Goal: Task Accomplishment & Management: Complete application form

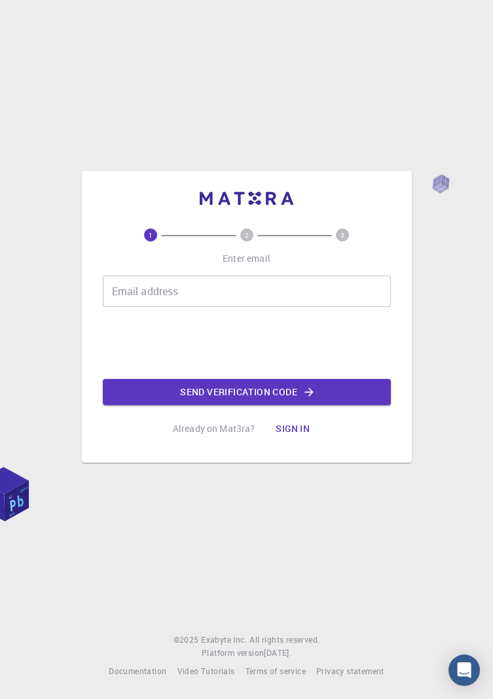
click at [127, 307] on div "Email address Email address" at bounding box center [247, 291] width 288 height 31
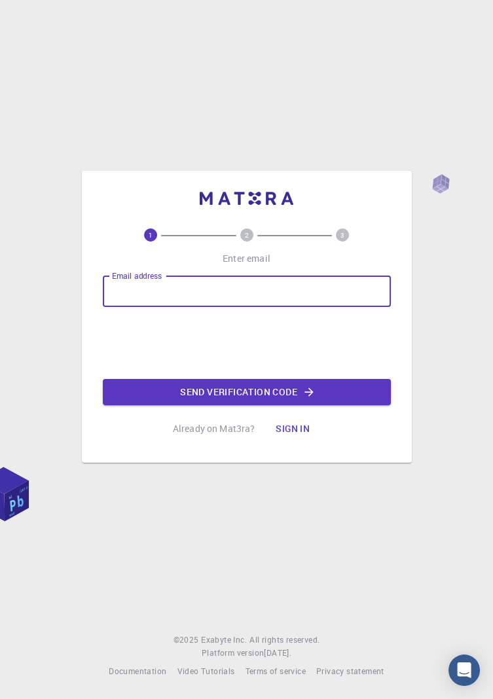
type input "movoel@yahoo.com"
click at [160, 405] on button "Send verification code" at bounding box center [247, 392] width 288 height 26
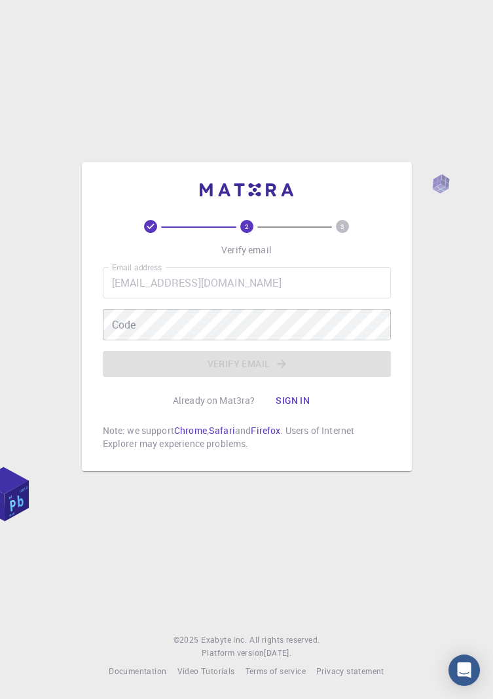
click at [122, 341] on div "Code Code" at bounding box center [247, 324] width 288 height 31
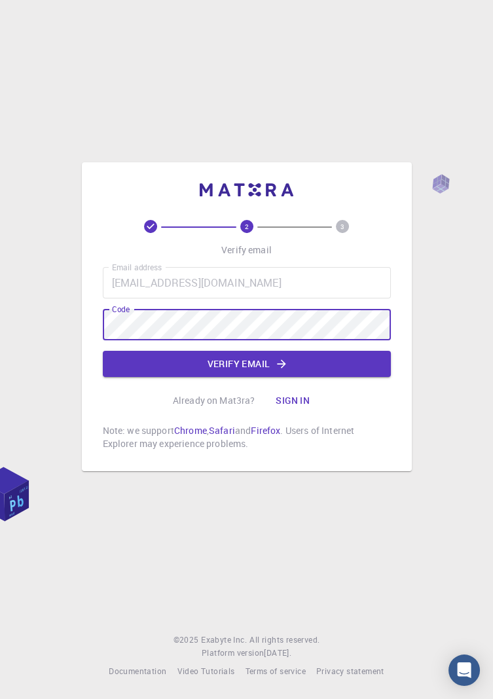
click at [187, 377] on button "Verify email" at bounding box center [247, 364] width 288 height 26
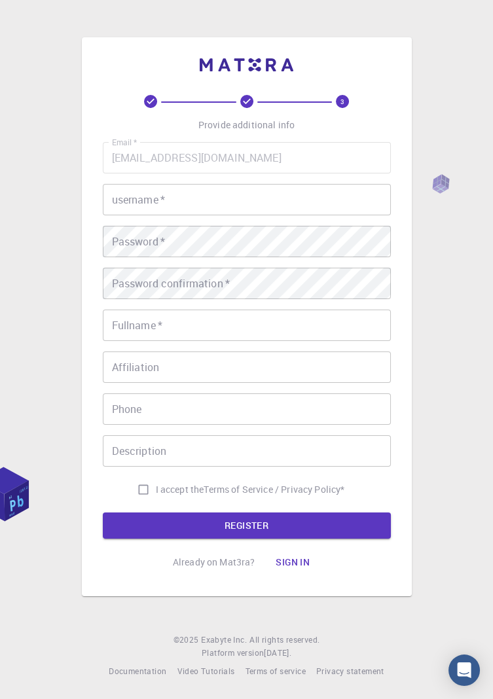
click at [133, 215] on div "username   * username   *" at bounding box center [247, 199] width 288 height 31
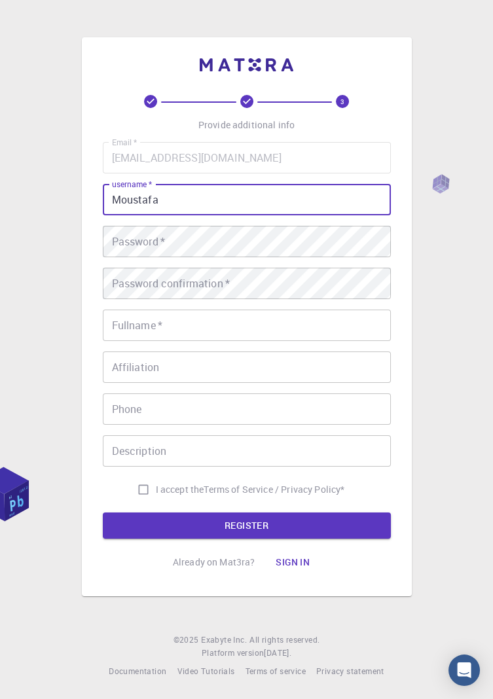
type input "Moustafa"
click at [119, 257] on div "Password   * Password   *" at bounding box center [247, 241] width 288 height 31
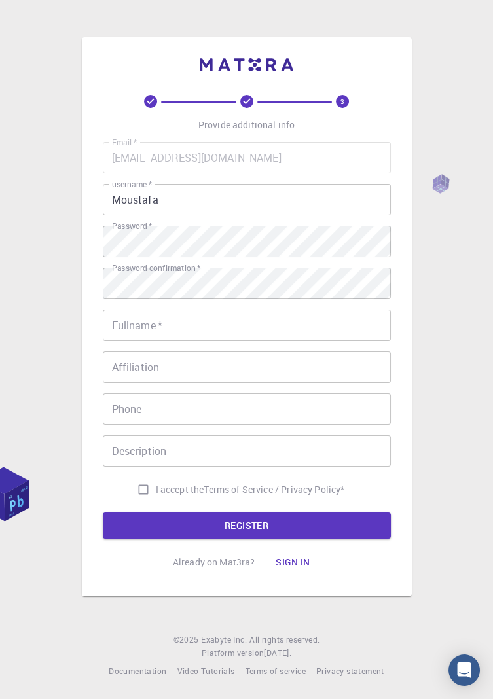
click at [121, 341] on div "Fullname   * Fullname   *" at bounding box center [247, 325] width 288 height 31
click at [115, 383] on div "Affiliation Affiliation" at bounding box center [247, 367] width 288 height 31
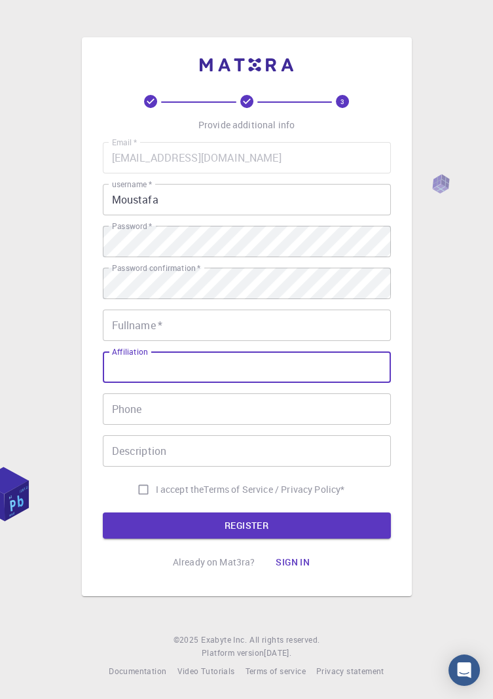
click at [86, 413] on div "3 Provide additional info Email   * movoel@yahoo.com Email   * username   * Mou…" at bounding box center [247, 316] width 330 height 559
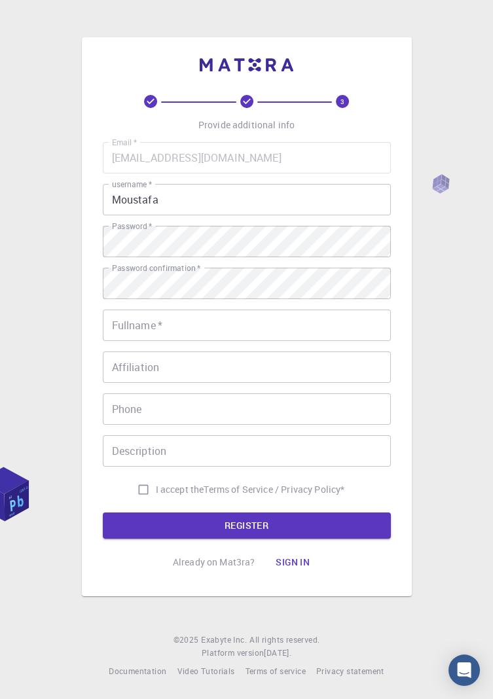
click at [132, 502] on input "I accept the Terms of Service / Privacy Policy *" at bounding box center [143, 489] width 25 height 25
checkbox input "true"
click at [154, 539] on button "REGISTER" at bounding box center [247, 526] width 288 height 26
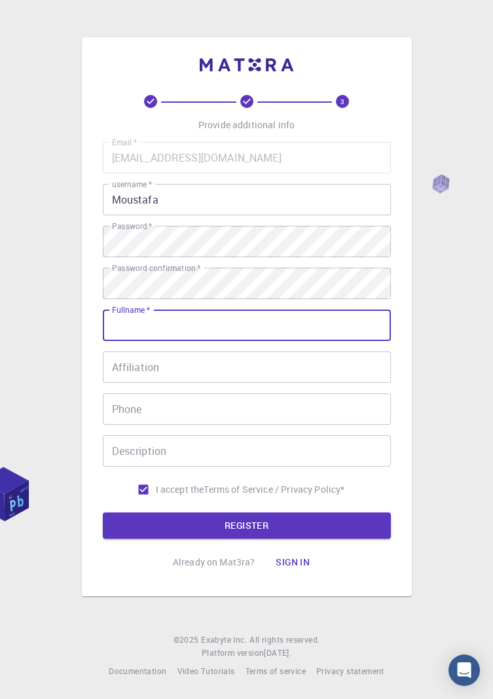
click at [126, 341] on input "Fullname   *" at bounding box center [247, 325] width 288 height 31
type input "[PERSON_NAME]"
click at [126, 383] on div "Affiliation Affiliation" at bounding box center [247, 367] width 288 height 31
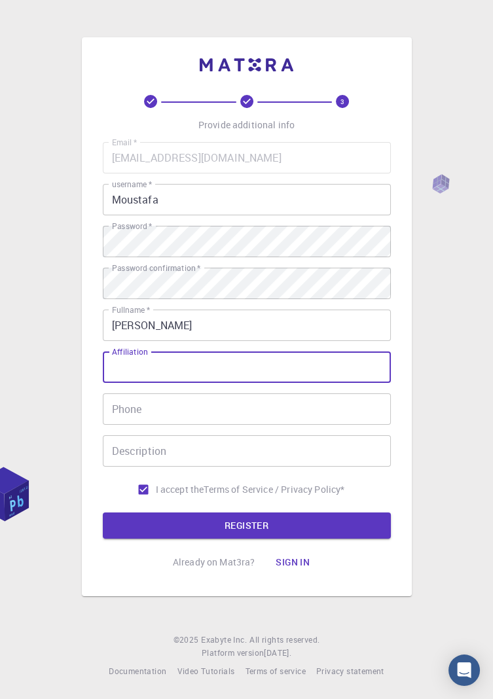
click at [84, 375] on div "3 Provide additional info Email   * movoel@yahoo.com Email   * username   * Mou…" at bounding box center [247, 316] width 330 height 559
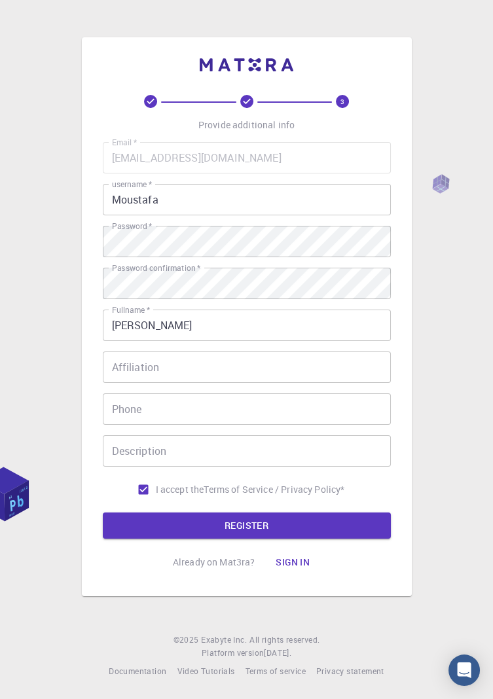
click at [121, 425] on div "Phone Phone" at bounding box center [247, 409] width 288 height 31
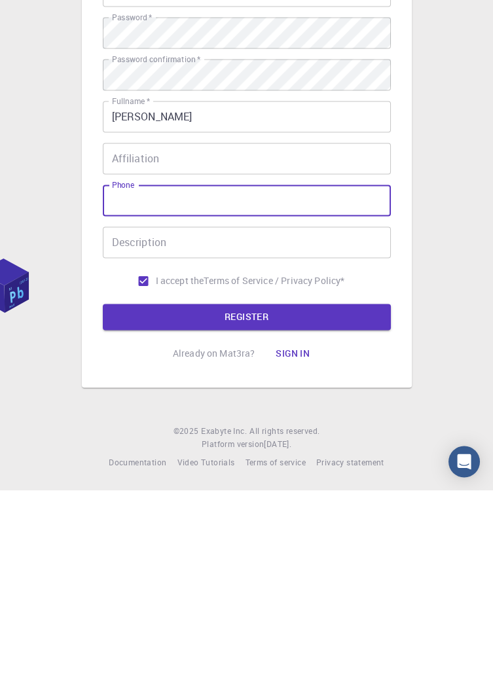
click at [55, 576] on div "3 Provide additional info Email   * movoel@yahoo.com Email   * username   * Mou…" at bounding box center [246, 349] width 493 height 699
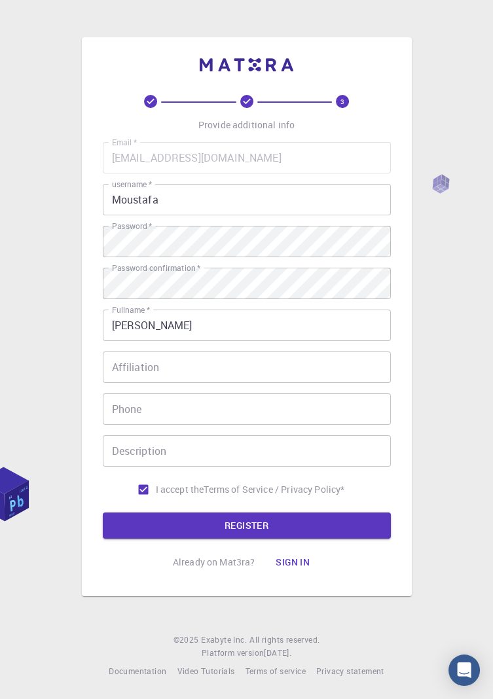
click at [134, 502] on input "I accept the Terms of Service / Privacy Policy *" at bounding box center [143, 489] width 25 height 25
click at [131, 502] on input "I accept the Terms of Service / Privacy Policy *" at bounding box center [143, 489] width 25 height 25
checkbox input "true"
click at [156, 539] on button "REGISTER" at bounding box center [247, 526] width 288 height 26
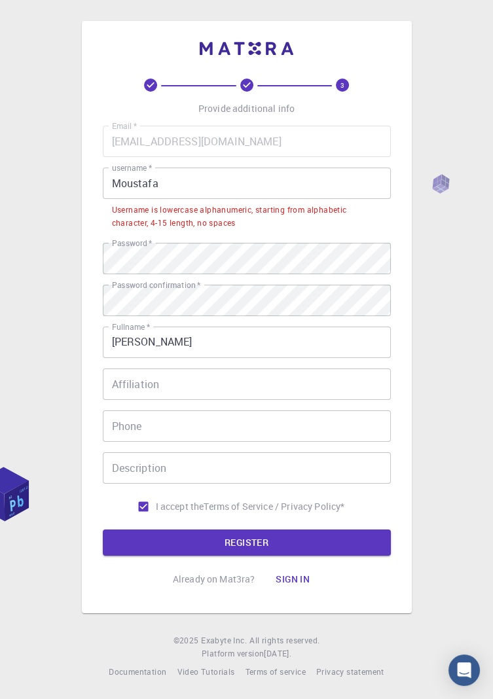
click at [208, 400] on input "Affiliation" at bounding box center [247, 384] width 288 height 31
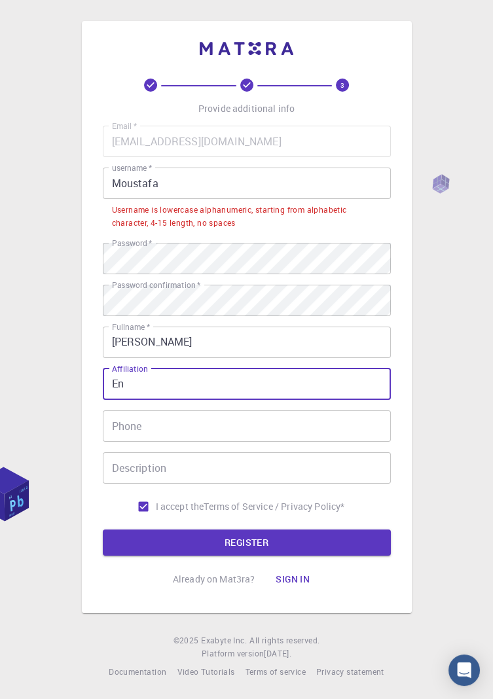
type input "E"
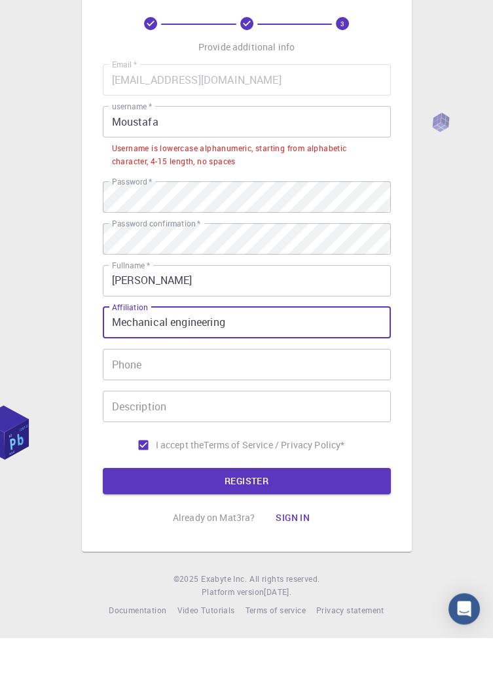
type input "Mechanical engineering"
click at [274, 442] on input "Phone" at bounding box center [247, 426] width 288 height 31
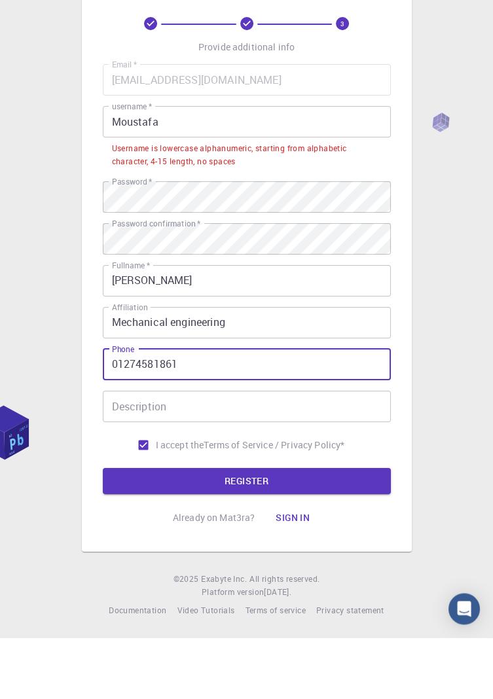
type input "01274581861"
click at [257, 484] on input "Description" at bounding box center [247, 468] width 288 height 31
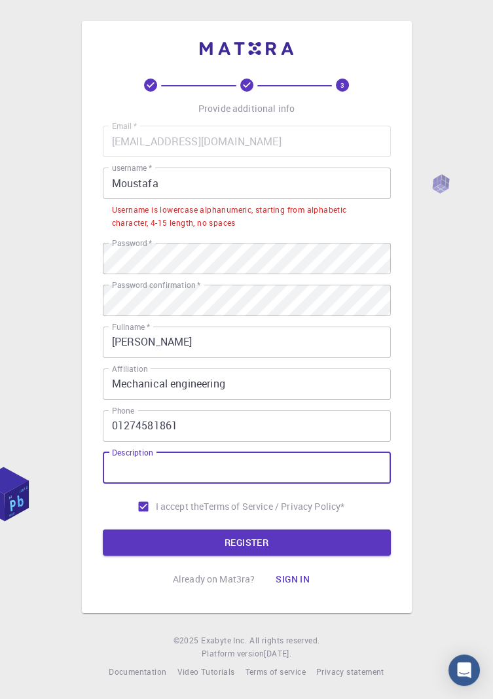
click at [236, 199] on input "Moustafa" at bounding box center [247, 183] width 288 height 31
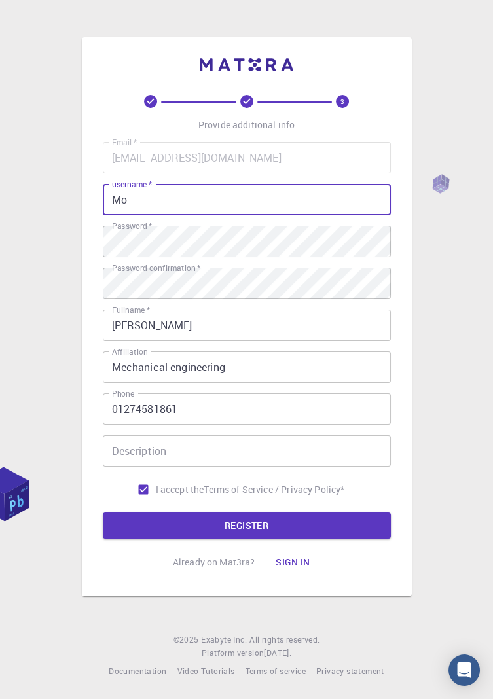
type input "M"
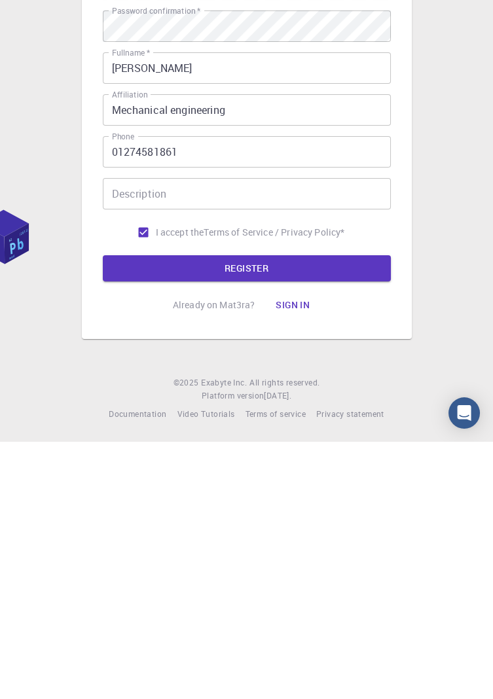
scroll to position [42, 0]
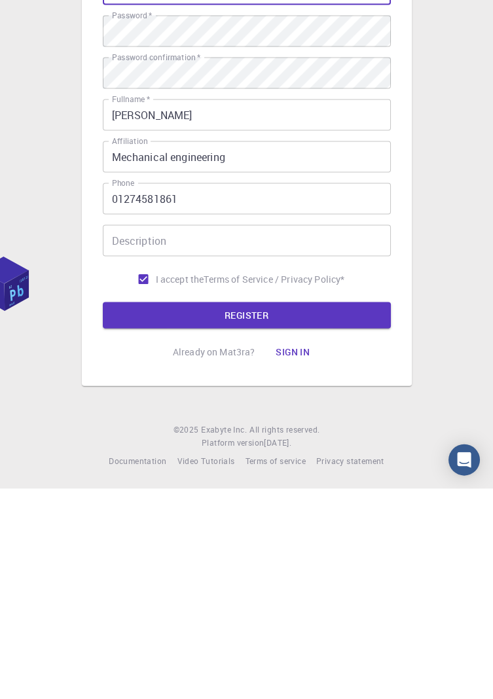
type input "Movo"
click at [315, 513] on button "REGISTER" at bounding box center [247, 526] width 288 height 26
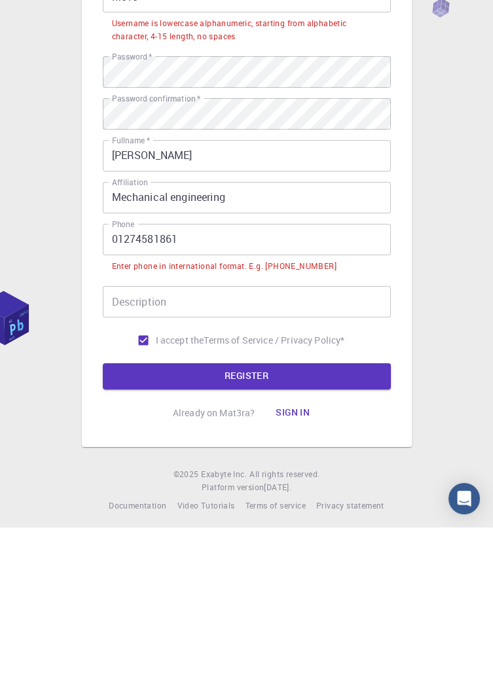
scroll to position [15, 0]
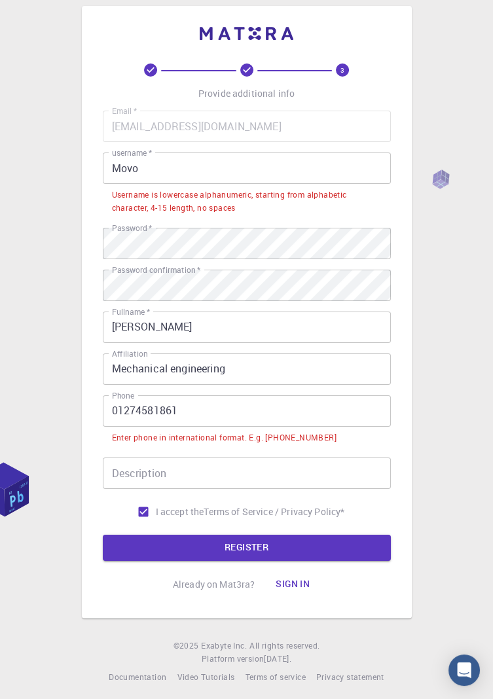
click at [112, 426] on input "01274581861" at bounding box center [247, 411] width 288 height 31
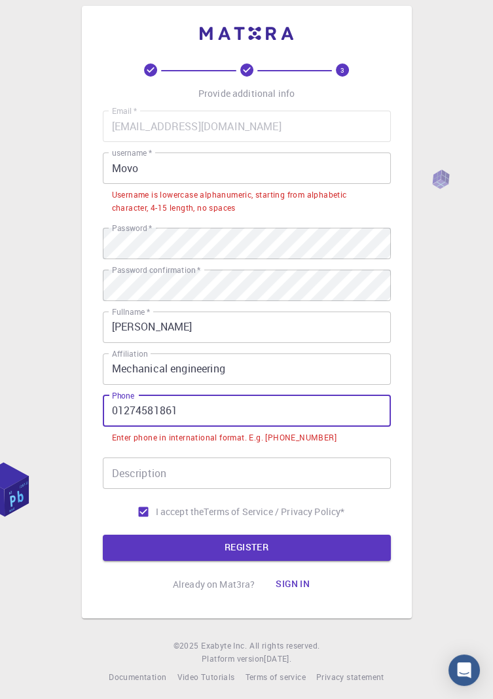
click at [122, 419] on input "01274581861" at bounding box center [247, 411] width 288 height 31
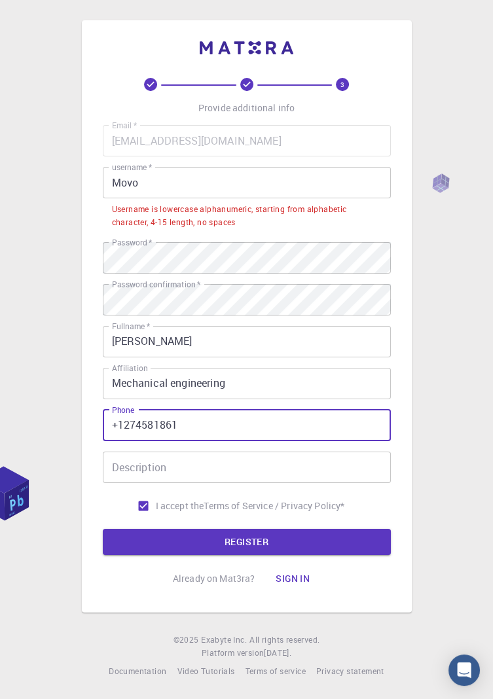
type input "+1274581861"
click at [215, 183] on input "Movo" at bounding box center [247, 182] width 288 height 31
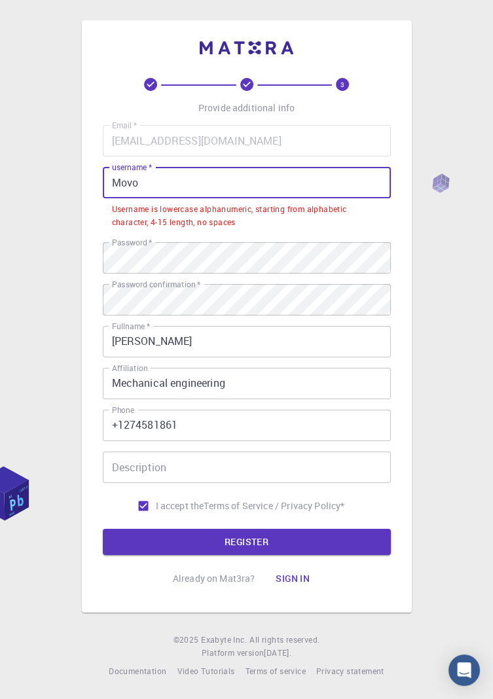
click at [194, 183] on input "Movo" at bounding box center [247, 182] width 288 height 31
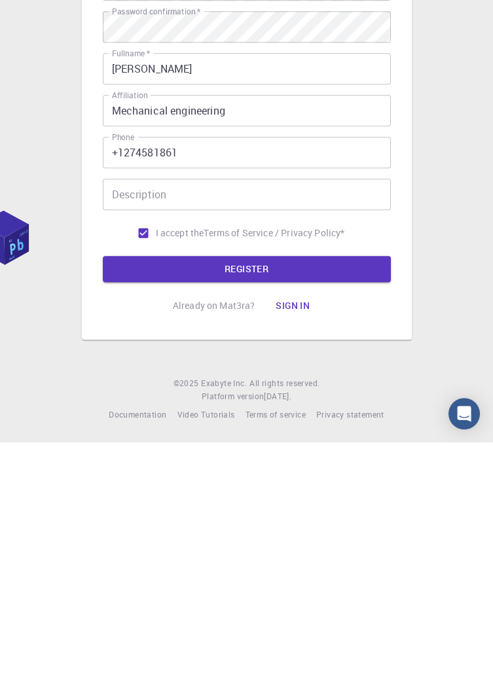
scroll to position [42, 0]
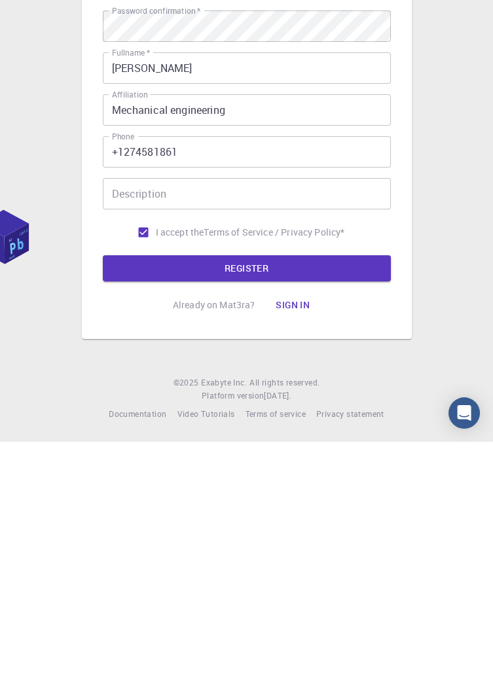
click at [337, 513] on button "REGISTER" at bounding box center [247, 526] width 288 height 26
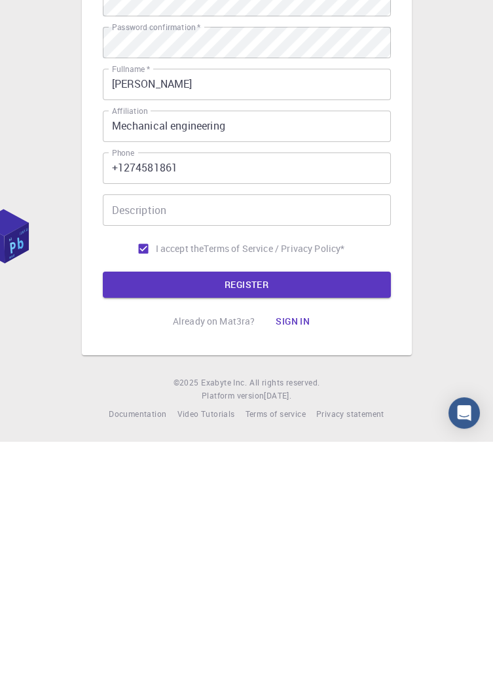
scroll to position [25, 0]
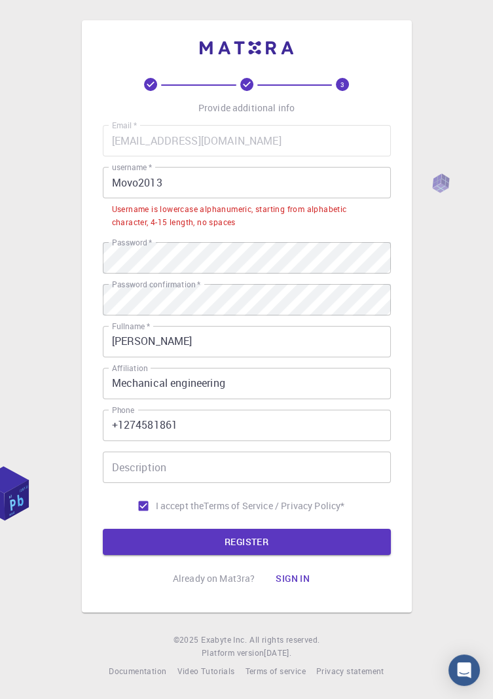
click at [121, 184] on input "Movo2013" at bounding box center [247, 182] width 288 height 31
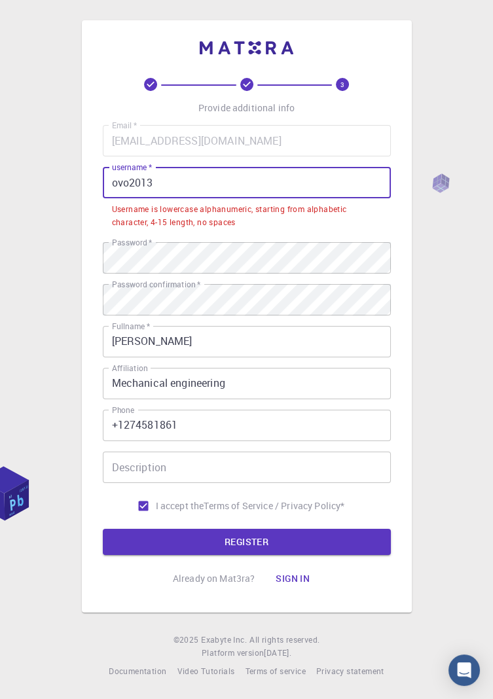
scroll to position [42, 0]
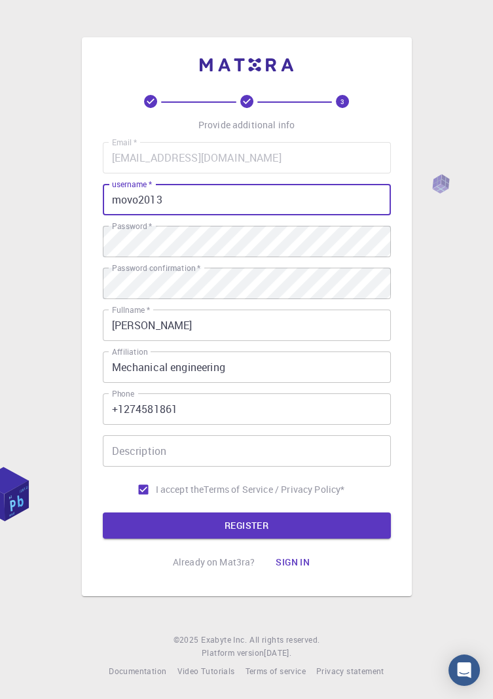
type input "movo2013"
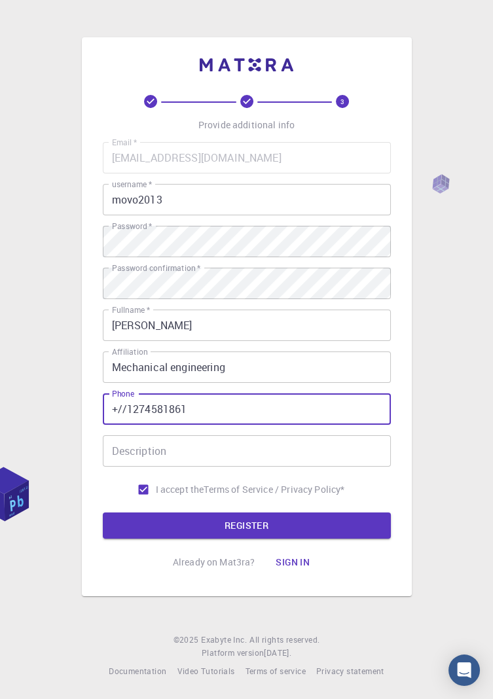
click at [130, 394] on input "+//1274581861" at bounding box center [247, 409] width 288 height 31
type input "+1274581861"
click at [349, 513] on button "REGISTER" at bounding box center [247, 526] width 288 height 26
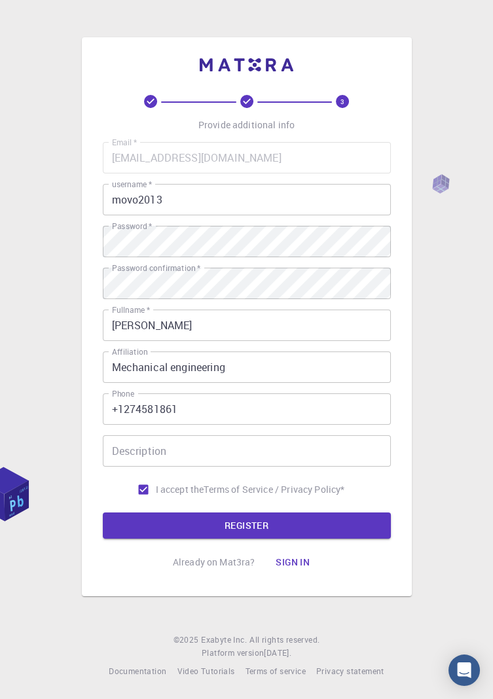
click at [353, 513] on button "REGISTER" at bounding box center [247, 526] width 288 height 26
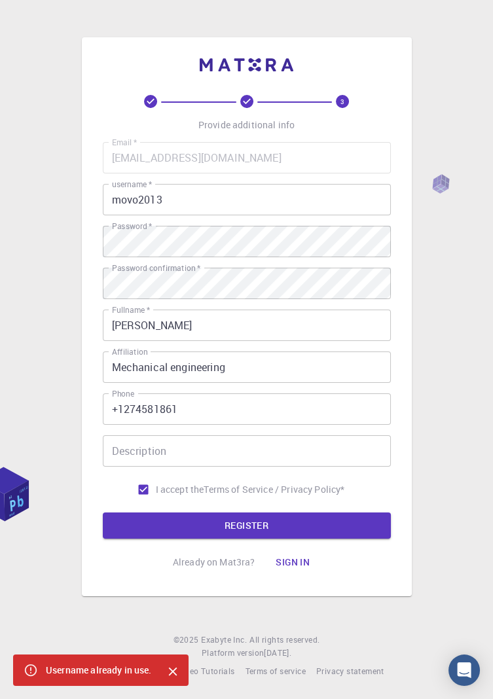
click at [250, 184] on input "movo2013" at bounding box center [247, 199] width 288 height 31
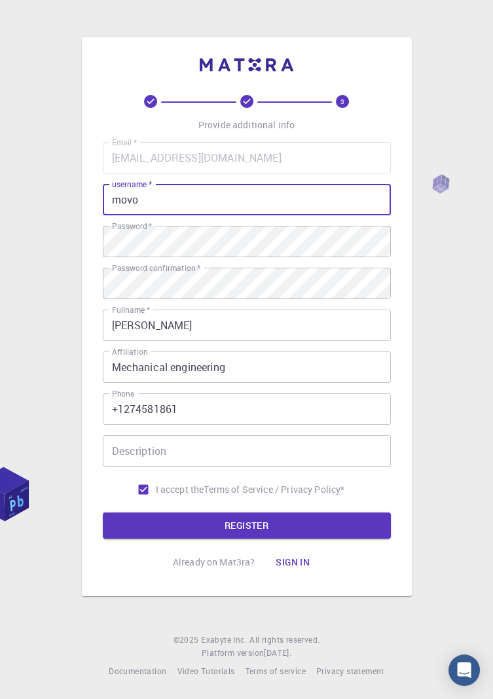
type input "mov"
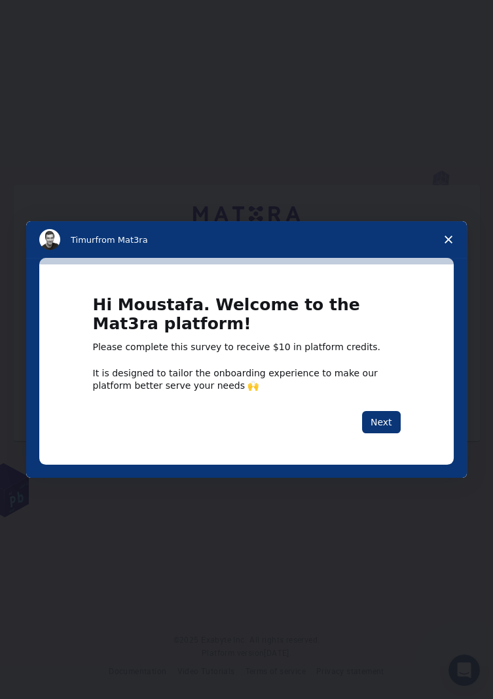
click at [389, 419] on button "Next" at bounding box center [381, 422] width 39 height 22
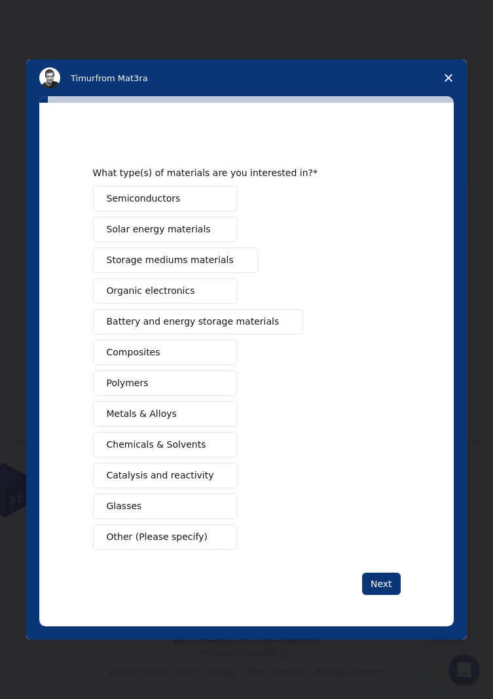
scroll to position [50, 0]
click at [179, 236] on button "Solar energy materials" at bounding box center [165, 230] width 144 height 26
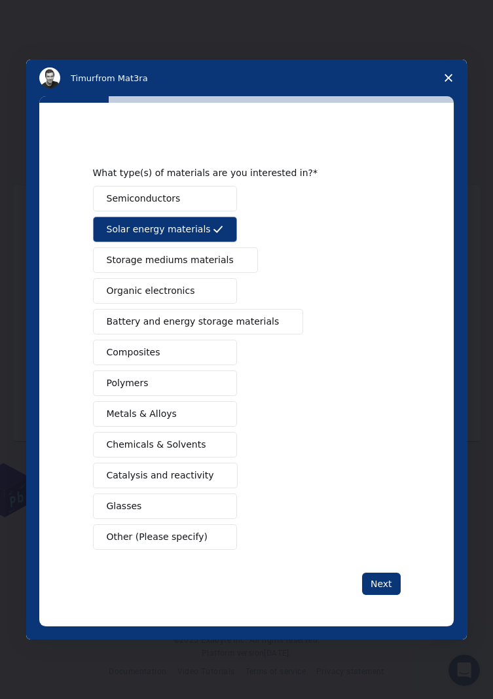
click at [234, 264] on span "Intercom messenger" at bounding box center [239, 260] width 10 height 10
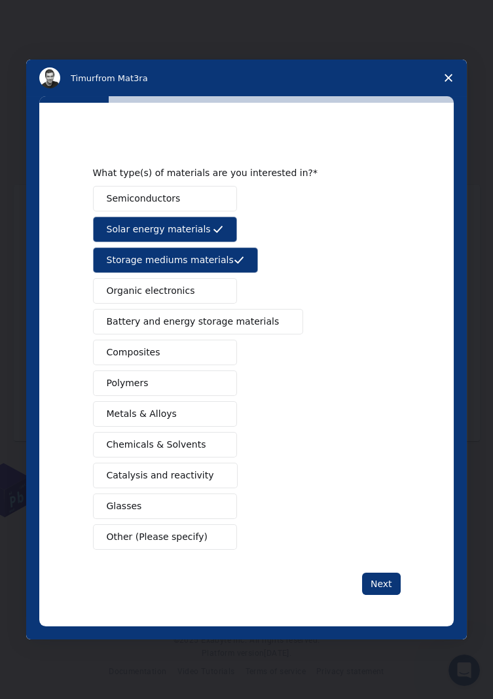
click at [224, 409] on button "Metals & Alloys" at bounding box center [165, 414] width 144 height 26
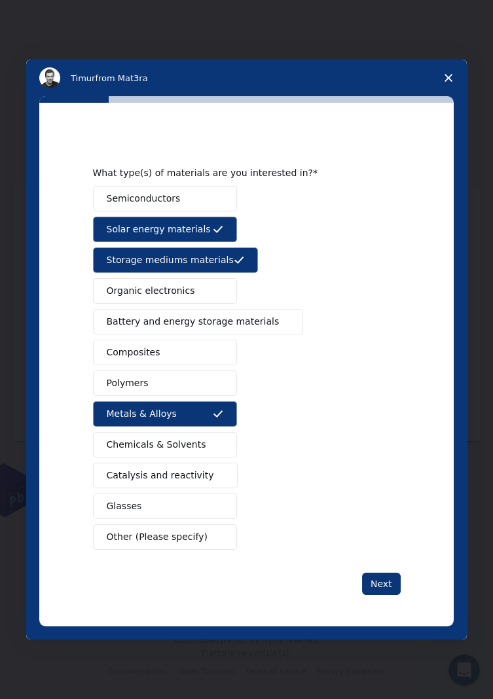
click at [234, 322] on span "Battery and energy storage materials" at bounding box center [193, 322] width 173 height 14
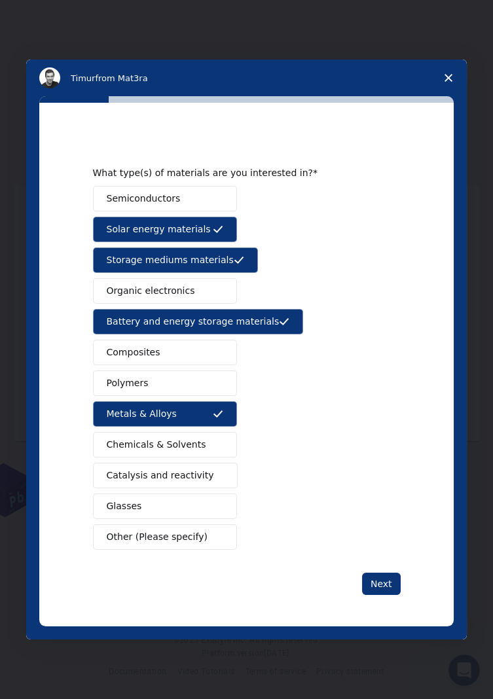
click at [208, 379] on button "Polymers" at bounding box center [165, 384] width 144 height 26
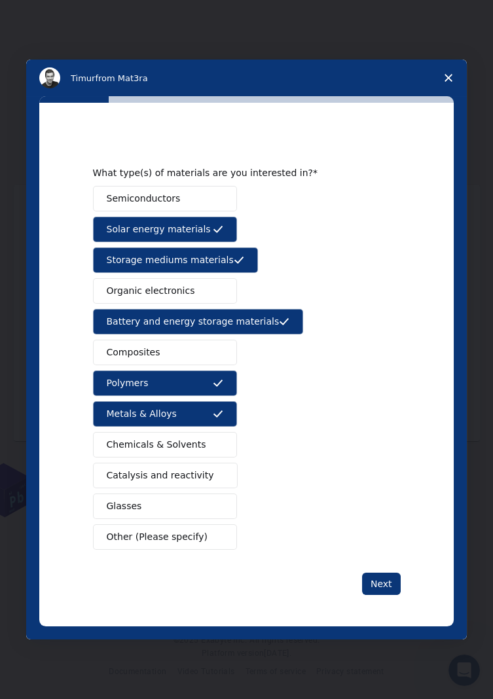
click at [204, 202] on button "Semiconductors" at bounding box center [165, 199] width 144 height 26
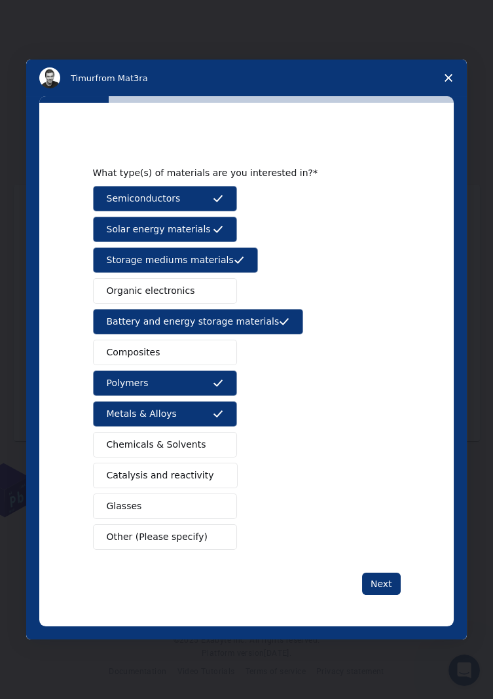
click at [382, 587] on button "Next" at bounding box center [381, 584] width 39 height 22
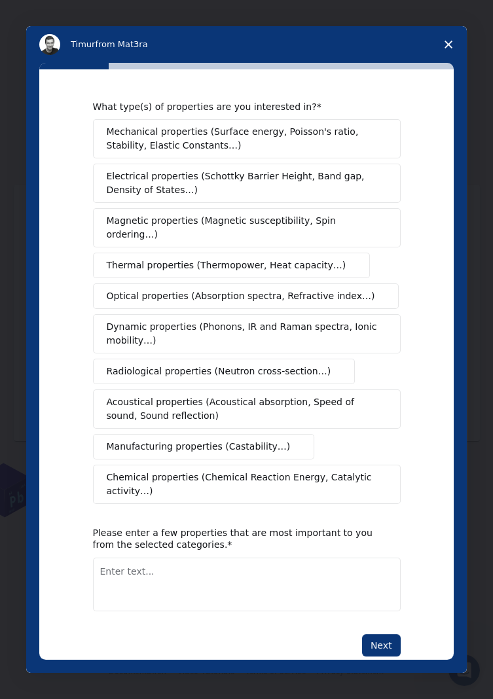
click at [313, 148] on span "Mechanical properties (Surface energy, Poisson's ratio, Stability, Elastic Cons…" at bounding box center [243, 139] width 273 height 28
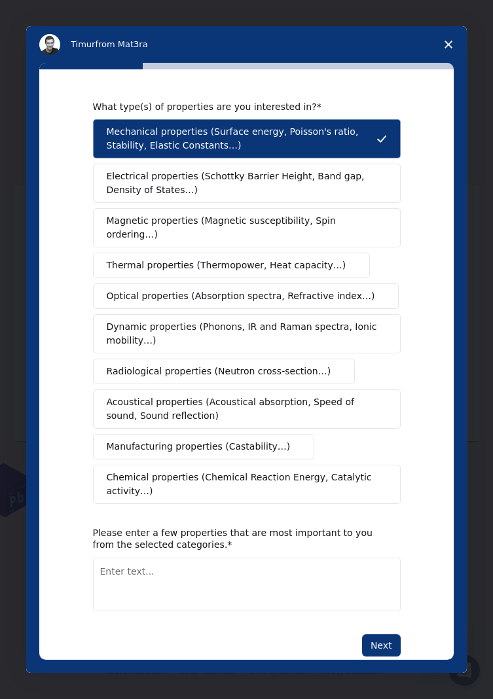
click at [274, 259] on span "Thermal properties (Thermopower, Heat capacity…)" at bounding box center [227, 266] width 240 height 14
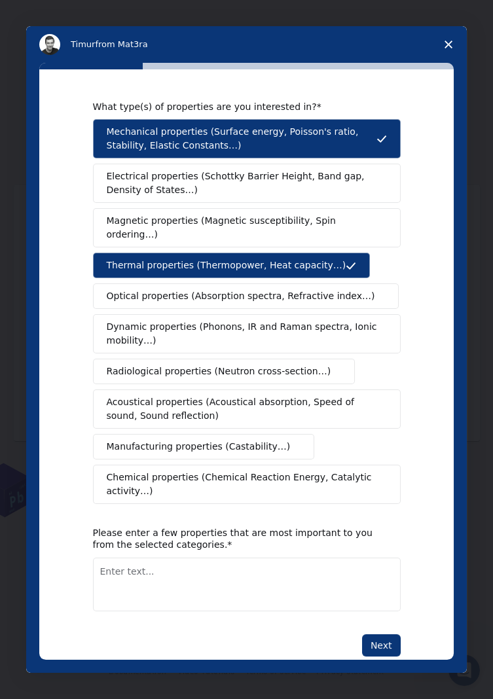
click at [259, 328] on span "Dynamic properties (Phonons, IR and Raman spectra, Ionic mobility…)" at bounding box center [243, 334] width 272 height 28
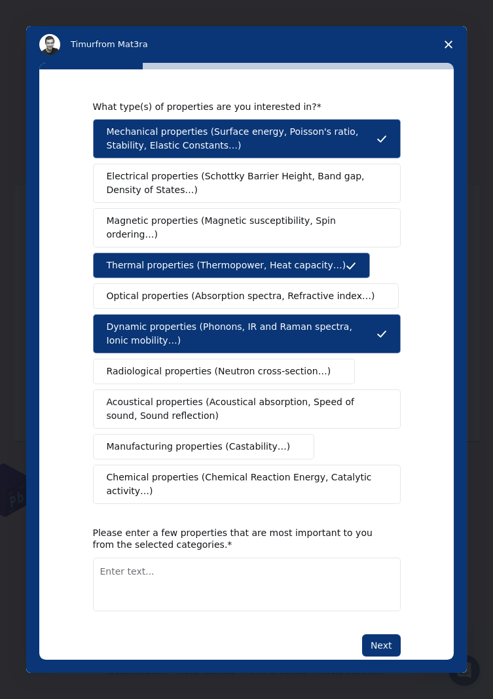
click at [244, 441] on button "Manufacturing properties (Castability…)" at bounding box center [204, 447] width 222 height 26
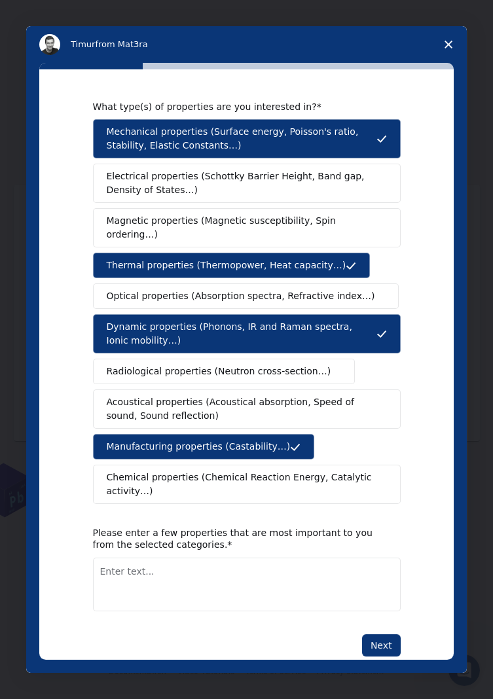
click at [372, 635] on button "Next" at bounding box center [381, 646] width 39 height 22
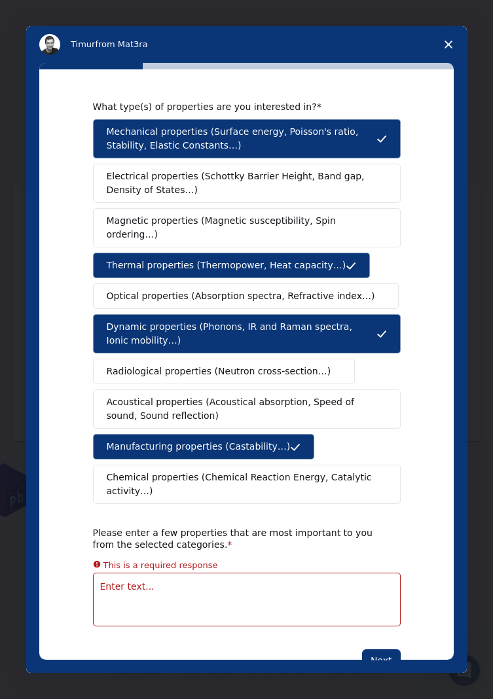
click at [201, 595] on textarea "Enter text..." at bounding box center [247, 600] width 308 height 54
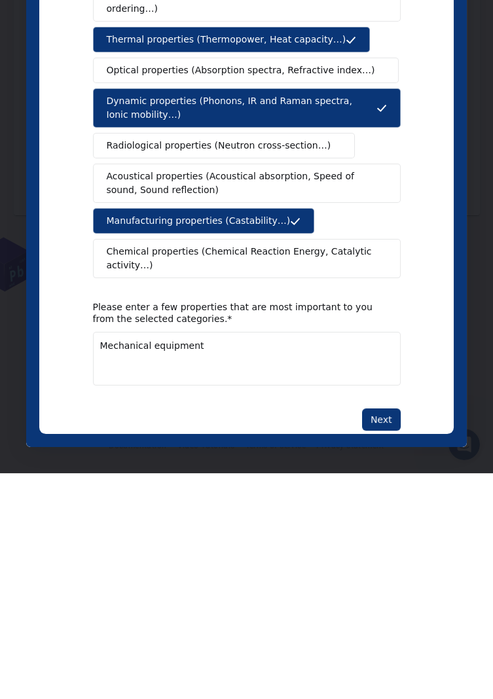
type textarea "Mechanical equipment"
click at [384, 409] on button "Next" at bounding box center [381, 420] width 39 height 22
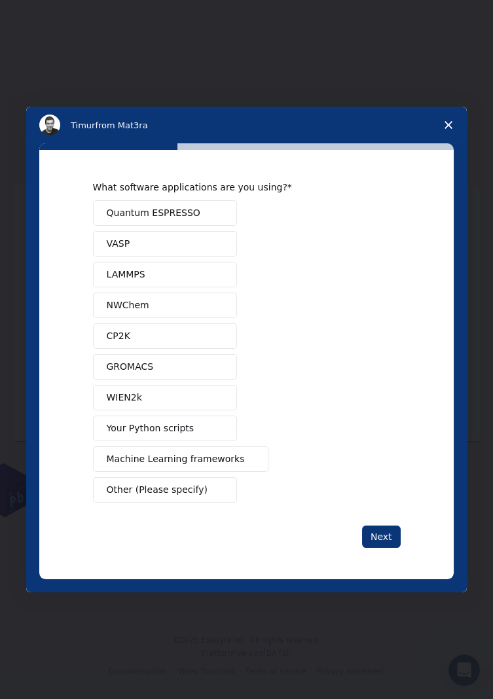
click at [210, 487] on button "Other (Please specify)" at bounding box center [165, 490] width 144 height 26
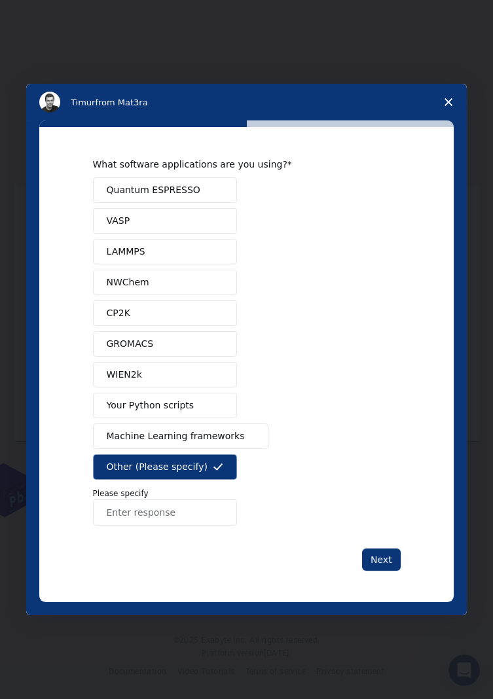
click at [210, 191] on button "Quantum ESPRESSO" at bounding box center [165, 190] width 144 height 26
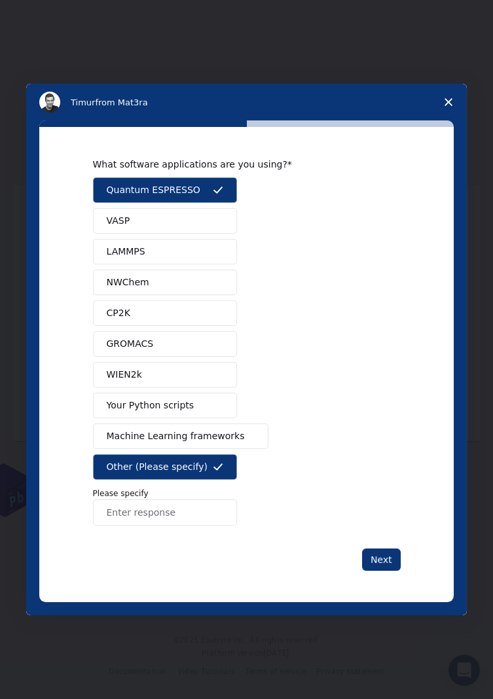
click at [203, 434] on span "Machine Learning frameworks" at bounding box center [176, 437] width 138 height 14
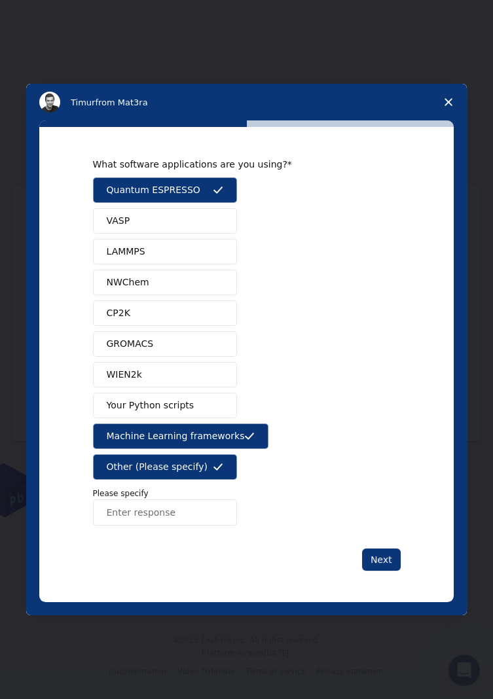
click at [221, 193] on icon "Intercom messenger" at bounding box center [218, 190] width 10 height 10
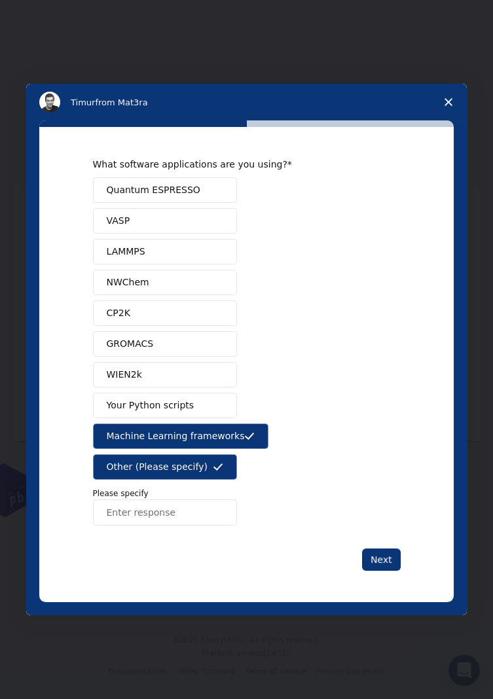
click at [225, 470] on button "Other (Please specify)" at bounding box center [165, 468] width 144 height 26
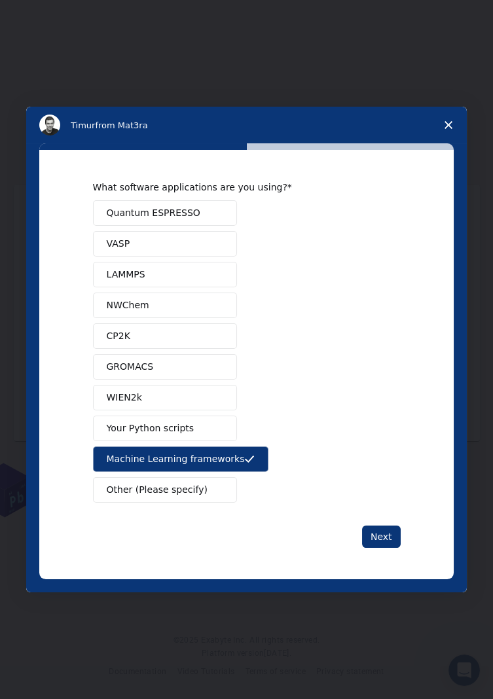
click at [388, 536] on button "Next" at bounding box center [381, 537] width 39 height 22
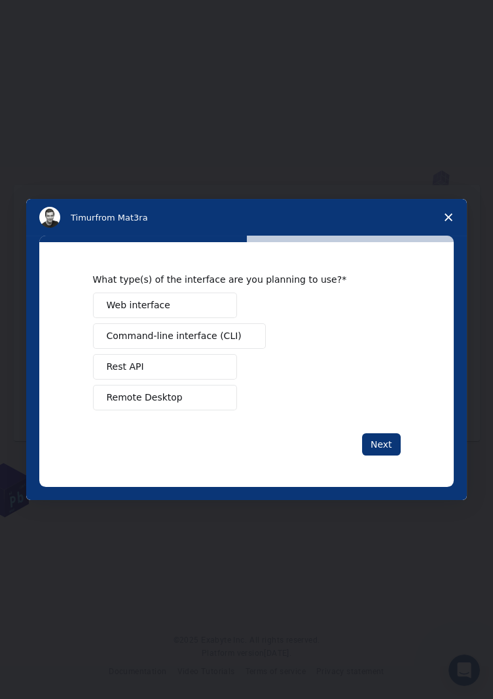
click at [189, 306] on button "Web interface" at bounding box center [165, 306] width 144 height 26
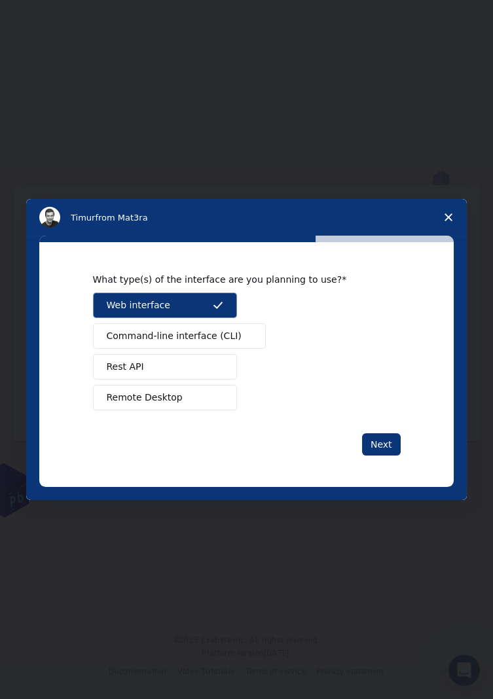
click at [383, 440] on button "Next" at bounding box center [381, 445] width 39 height 22
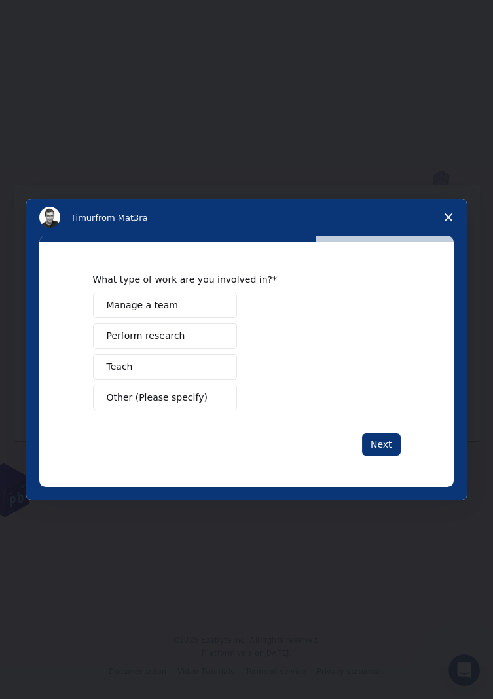
click at [204, 320] on div "Manage a team Perform research Teach Other (Please specify)" at bounding box center [247, 352] width 308 height 118
click at [208, 303] on button "Manage a team" at bounding box center [165, 306] width 144 height 26
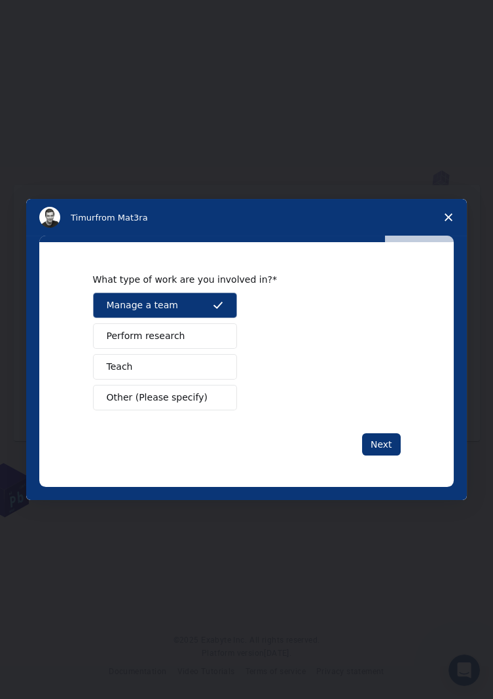
click at [381, 448] on button "Next" at bounding box center [381, 445] width 39 height 22
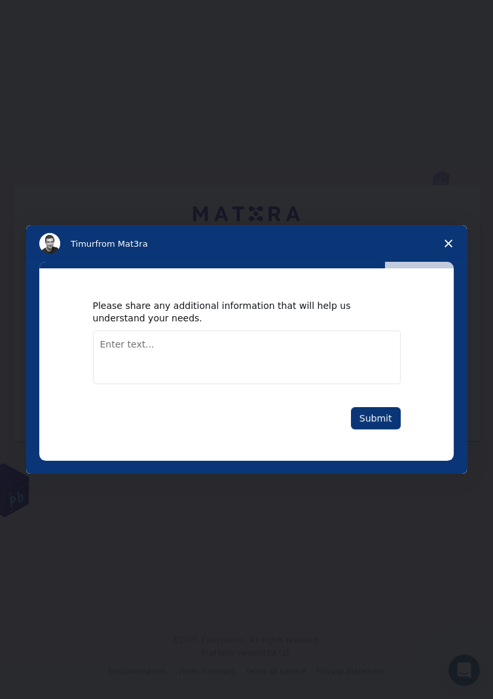
click at [379, 440] on div "Please share any additional information that will help us understand your needs…" at bounding box center [246, 365] width 415 height 192
click at [378, 422] on button "Submit" at bounding box center [376, 418] width 50 height 22
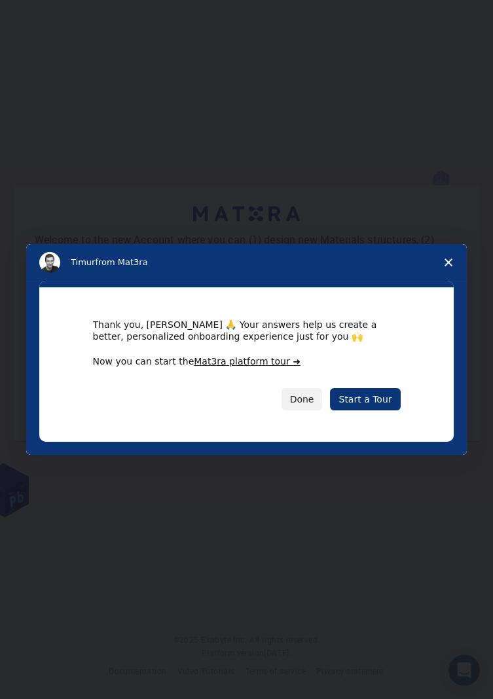
click at [367, 409] on link "Start a Tour" at bounding box center [365, 399] width 70 height 22
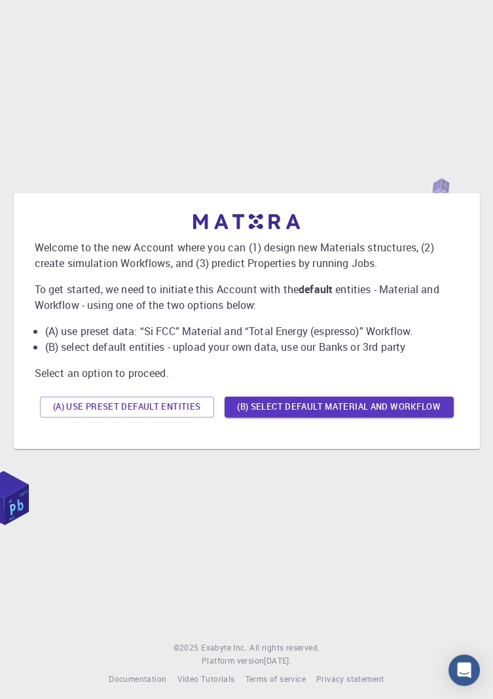
click at [419, 418] on button "(B) Select default material and workflow" at bounding box center [339, 407] width 229 height 21
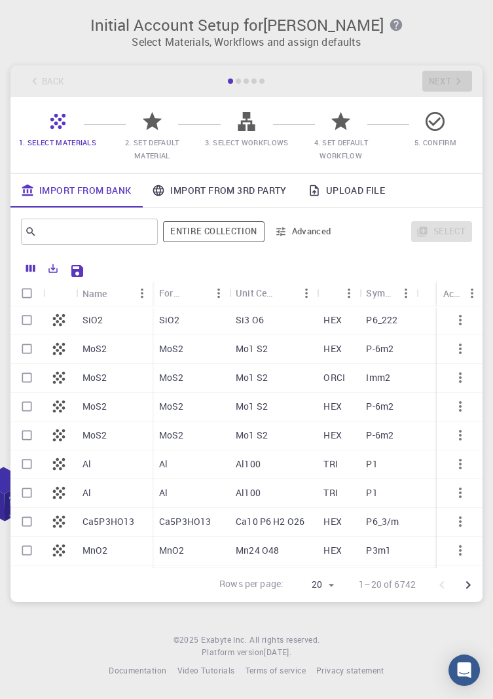
click at [261, 138] on span "3. Select Workflows" at bounding box center [247, 143] width 84 height 10
click at [244, 128] on icon at bounding box center [246, 121] width 17 height 19
click at [165, 141] on span "2. Set Default Material" at bounding box center [152, 149] width 54 height 23
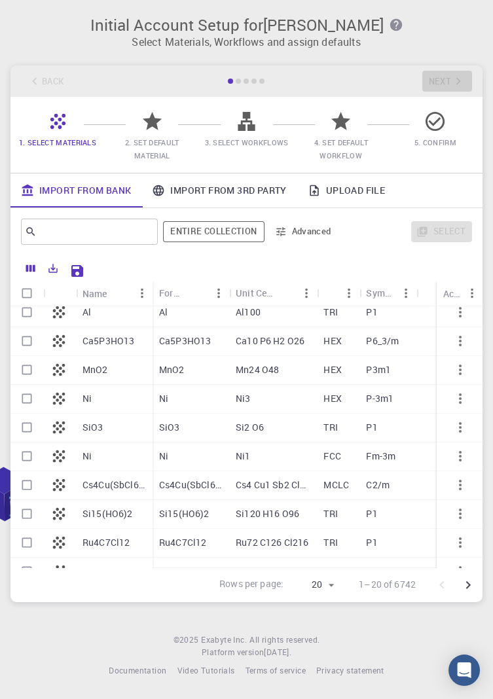
scroll to position [179, 0]
click at [438, 127] on icon at bounding box center [435, 121] width 23 height 23
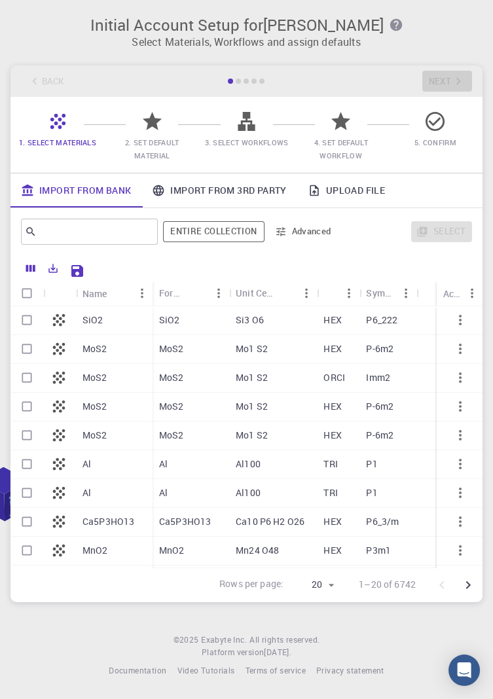
click at [94, 326] on p "SiO2" at bounding box center [93, 320] width 21 height 13
checkbox input "true"
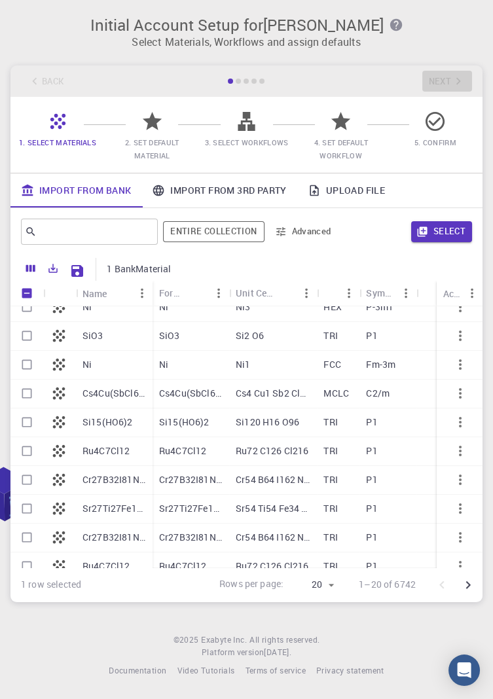
scroll to position [1, 0]
click at [139, 679] on footer "© 2025 Exabyte Inc. All rights reserved. Platform version [DATE] . Documentatio…" at bounding box center [246, 656] width 493 height 45
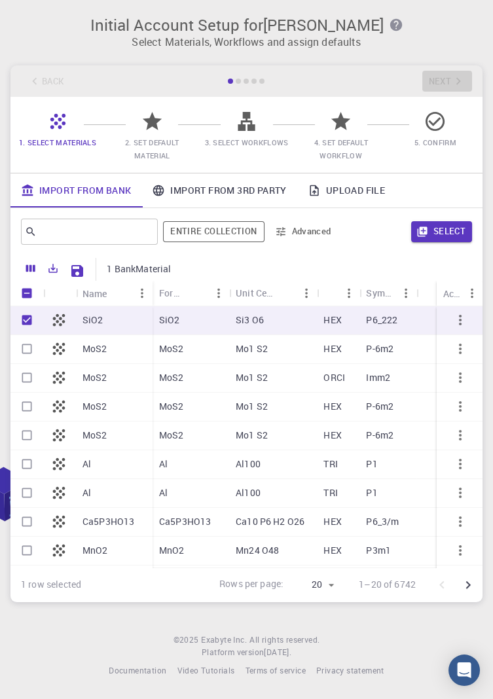
scroll to position [0, 0]
click at [458, 230] on button "Select" at bounding box center [441, 231] width 61 height 21
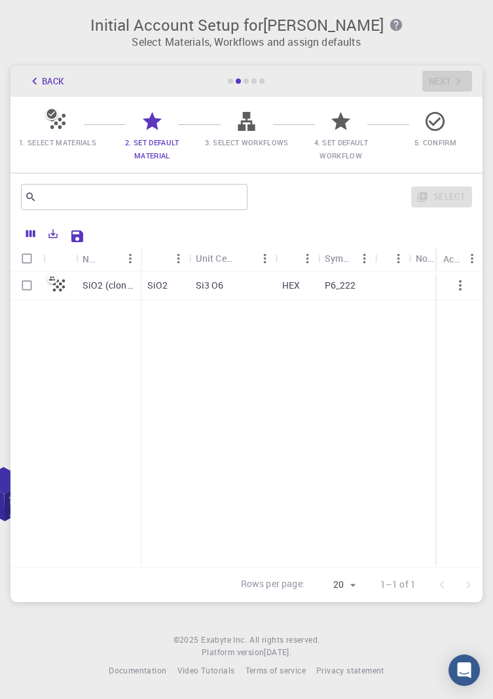
click at [276, 136] on span "3. Select Workflows" at bounding box center [246, 142] width 84 height 13
click at [278, 136] on span "3. Select Workflows" at bounding box center [246, 142] width 84 height 13
click at [305, 278] on div "HEX" at bounding box center [295, 286] width 43 height 29
checkbox input "true"
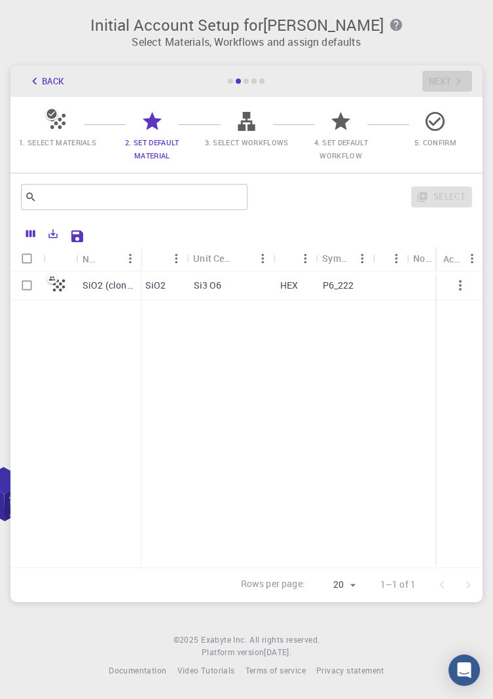
checkbox input "true"
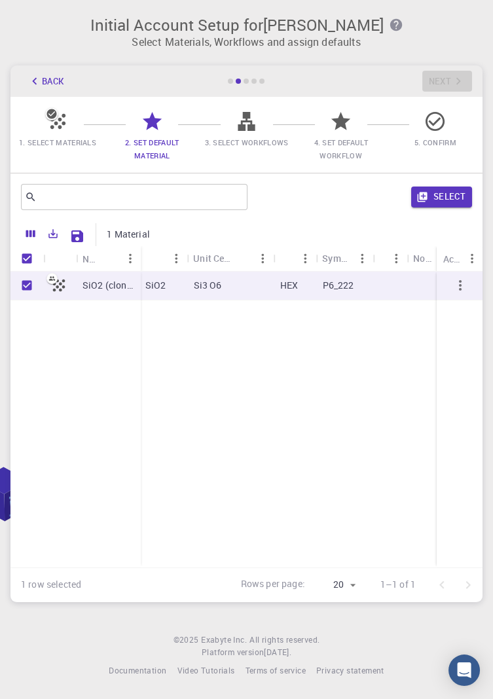
click at [449, 198] on button "Select" at bounding box center [441, 197] width 61 height 21
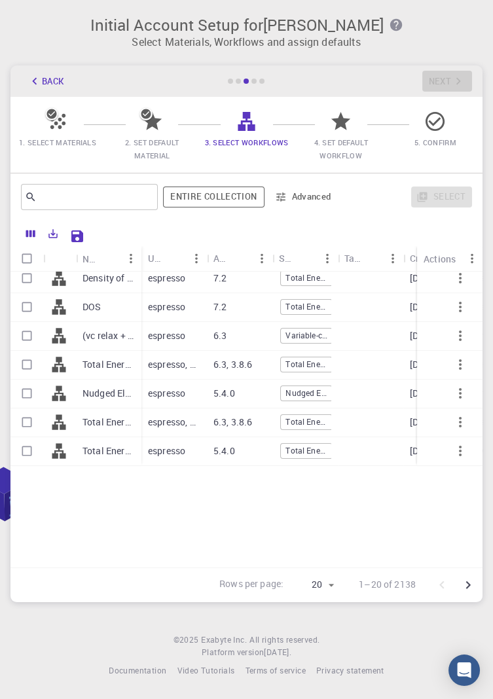
scroll to position [0, 0]
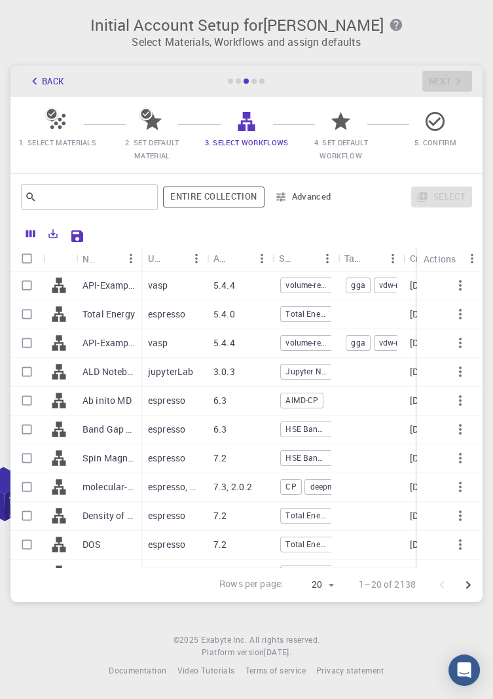
click at [126, 303] on div "Total Energy" at bounding box center [108, 315] width 65 height 29
checkbox input "true"
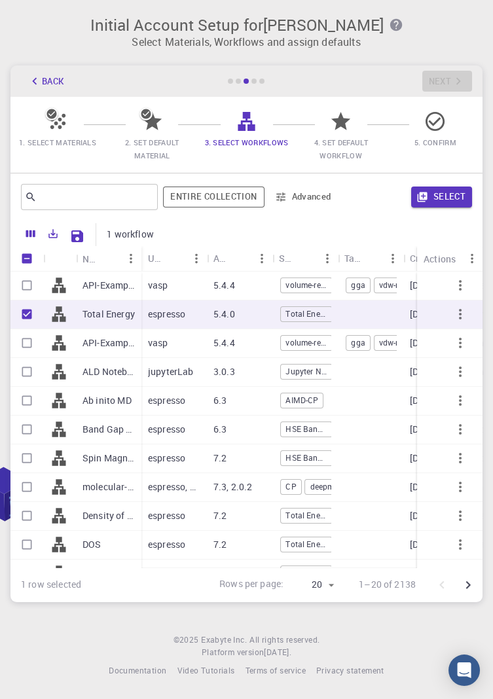
click at [126, 288] on p "API-Examples Band Structure + Band Gap (D3-GGA-BS-BG-DOS) (clone) (clone)" at bounding box center [109, 285] width 52 height 13
checkbox input "true"
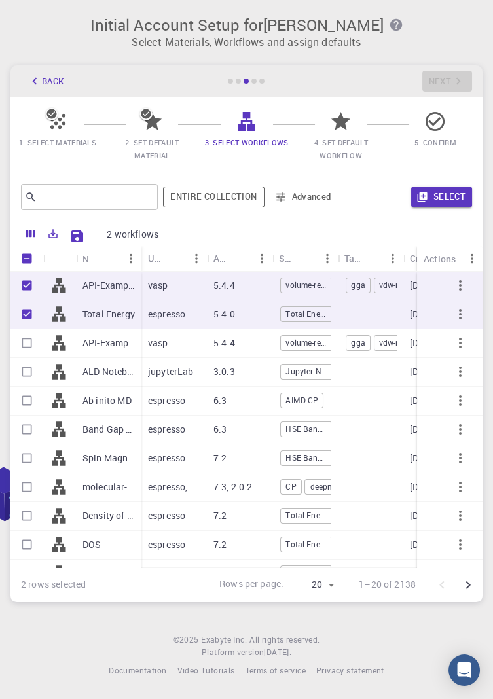
click at [121, 312] on p "Total Energy" at bounding box center [109, 314] width 52 height 13
checkbox input "false"
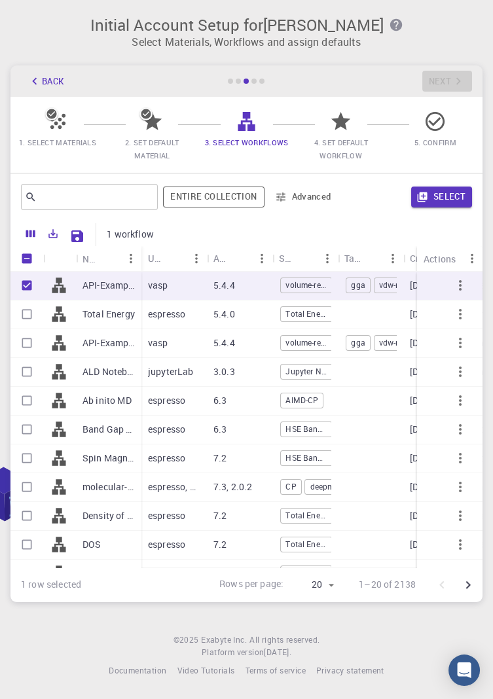
click at [437, 193] on button "Select" at bounding box center [441, 197] width 61 height 21
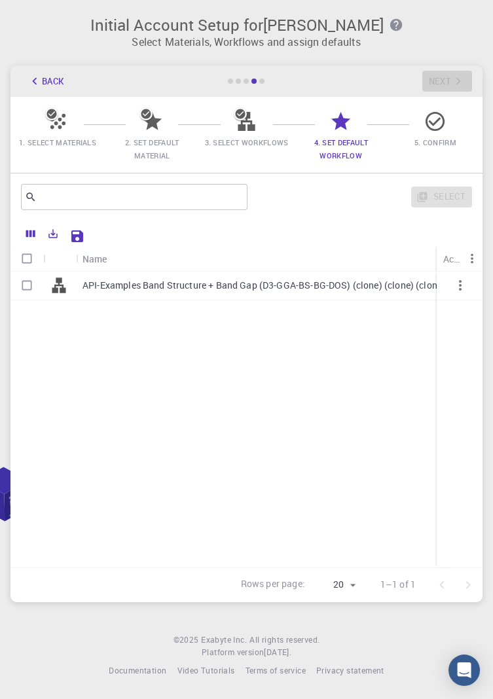
click at [316, 286] on p "API-Examples Band Structure + Band Gap (D3-GGA-BS-BG-DOS) (clone) (clone) (clon…" at bounding box center [264, 285] width 362 height 13
checkbox input "true"
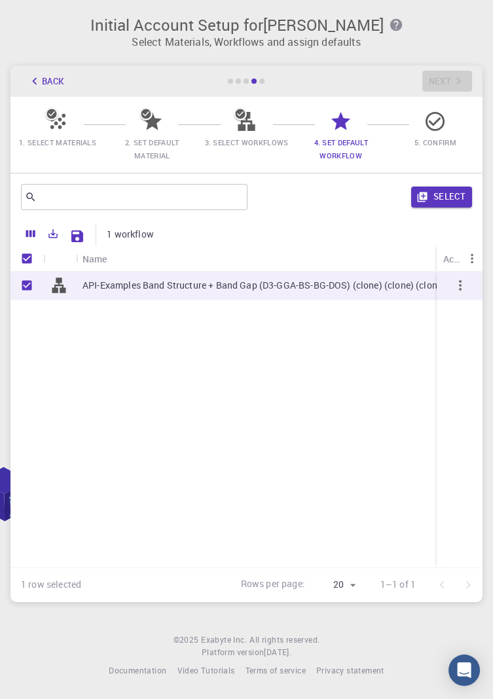
click at [331, 284] on p "API-Examples Band Structure + Band Gap (D3-GGA-BS-BG-DOS) (clone) (clone) (clon…" at bounding box center [264, 285] width 362 height 13
checkbox input "false"
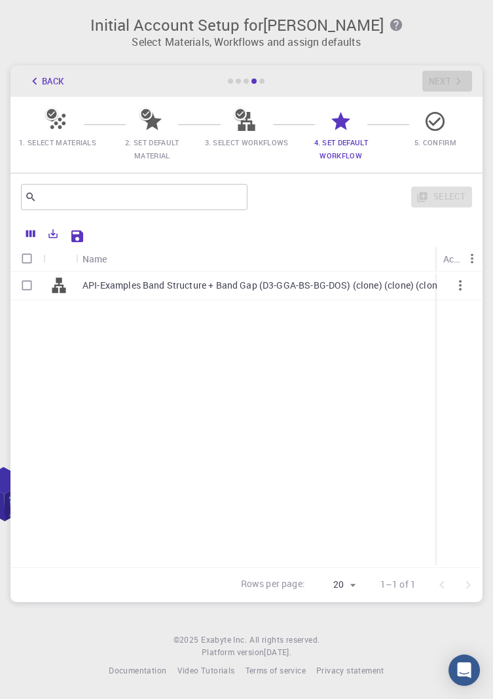
click at [362, 279] on div "API-Examples Band Structure + Band Gap (D3-GGA-BS-BG-DOS) (clone) (clone) (clon…" at bounding box center [263, 286] width 375 height 29
checkbox input "true"
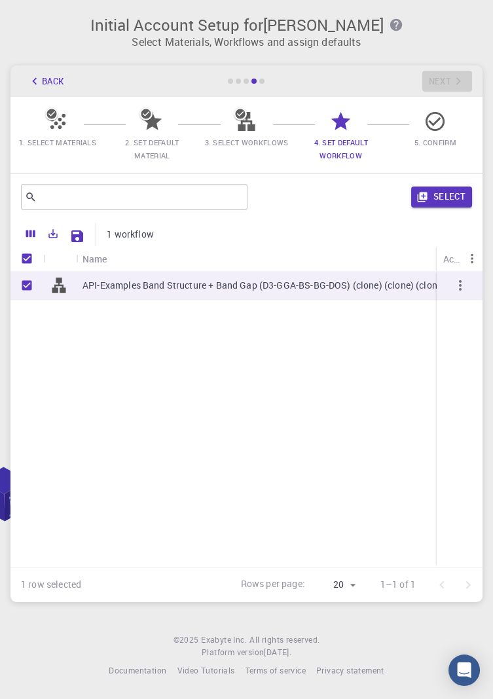
click at [438, 208] on button "Select" at bounding box center [441, 197] width 61 height 21
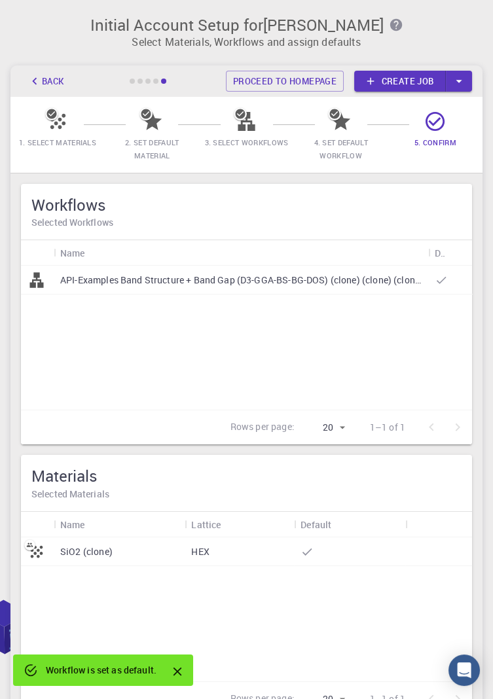
click at [436, 134] on div at bounding box center [435, 127] width 23 height 18
click at [436, 117] on icon at bounding box center [435, 121] width 23 height 23
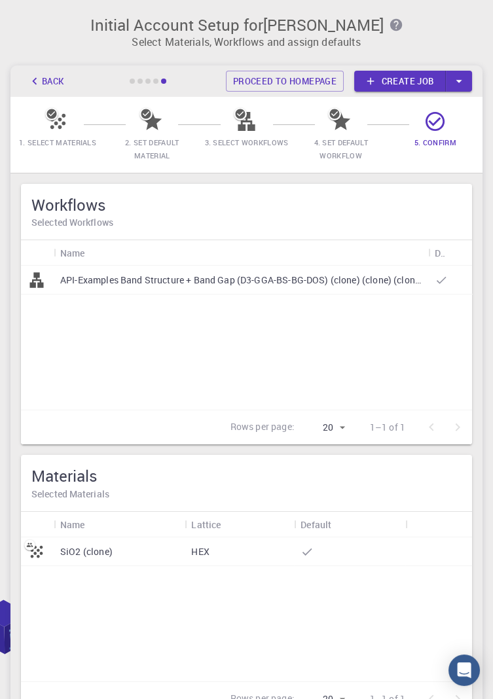
click at [420, 140] on span "5. Confirm" at bounding box center [436, 143] width 42 height 10
click at [443, 115] on icon at bounding box center [435, 121] width 23 height 23
click at [441, 116] on icon at bounding box center [435, 121] width 23 height 23
click at [458, 81] on icon "button" at bounding box center [459, 81] width 6 height 3
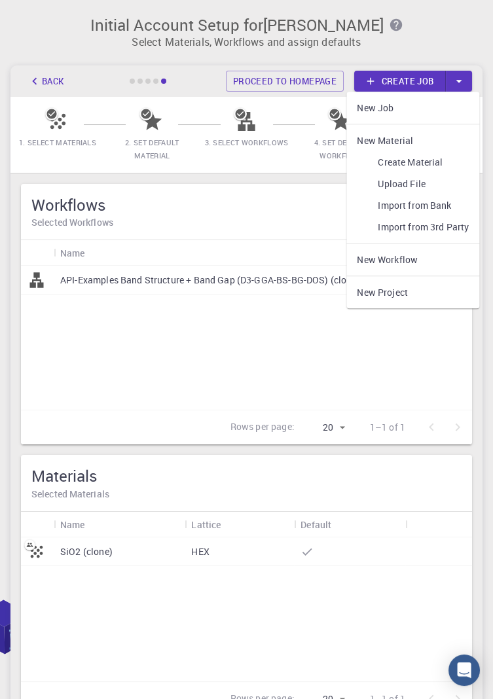
click at [432, 105] on link "New Job" at bounding box center [412, 108] width 133 height 22
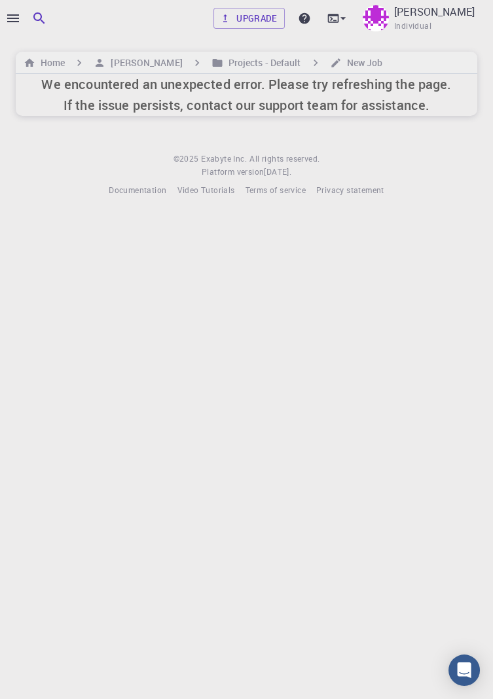
click at [371, 67] on h6 "New Job" at bounding box center [362, 63] width 41 height 14
click at [307, 365] on body "Upgrade [PERSON_NAME] Individual Home [PERSON_NAME] Projects - Default New Job …" at bounding box center [246, 349] width 493 height 699
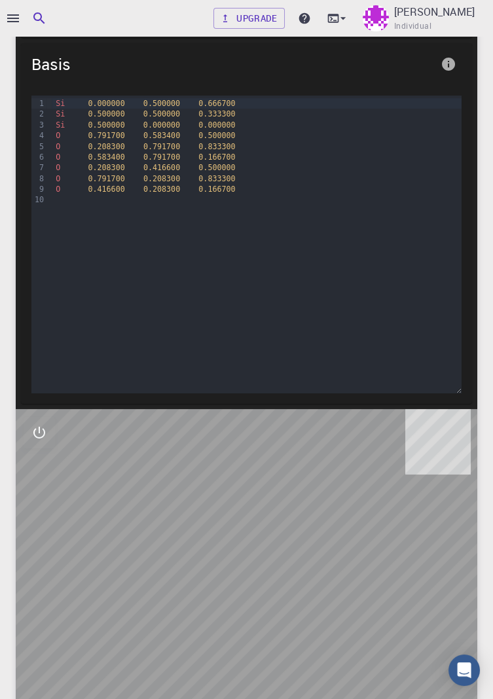
scroll to position [359, 0]
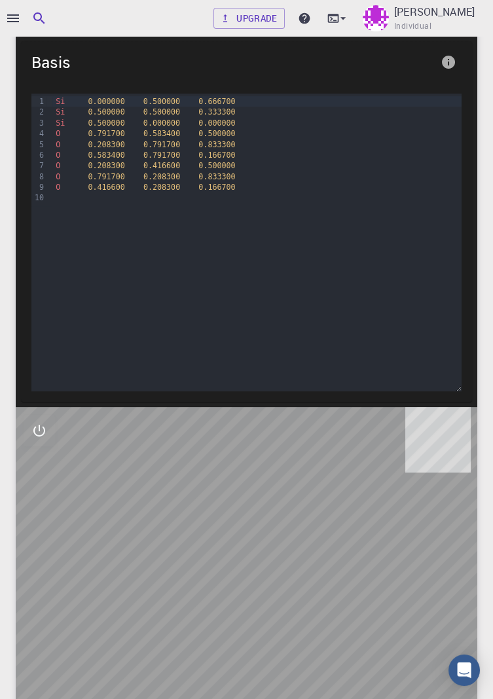
click at [35, 439] on icon "interactive" at bounding box center [39, 431] width 16 height 16
click at [39, 439] on icon "interactive" at bounding box center [39, 431] width 16 height 16
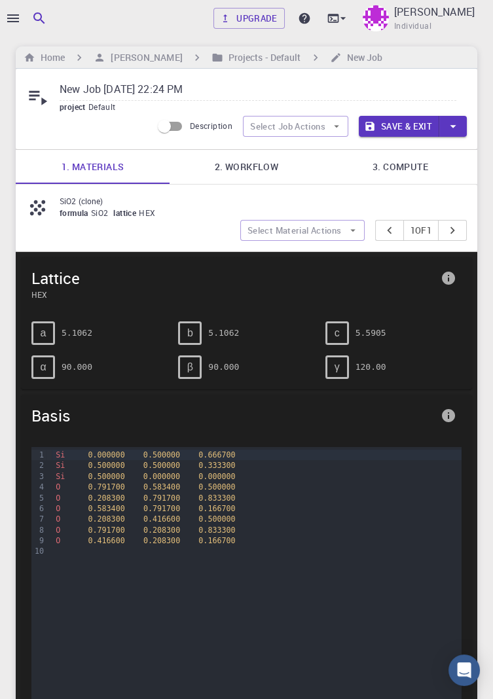
scroll to position [0, 0]
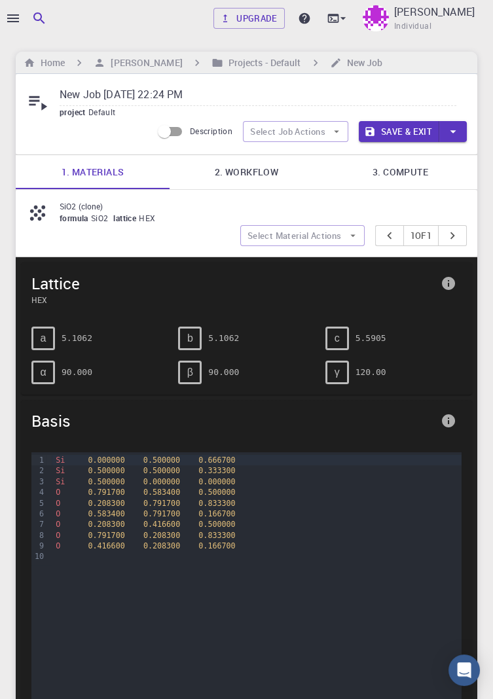
click at [356, 335] on pre "5.5905" at bounding box center [371, 338] width 31 height 23
click at [249, 172] on link "2. Workflow" at bounding box center [247, 172] width 154 height 34
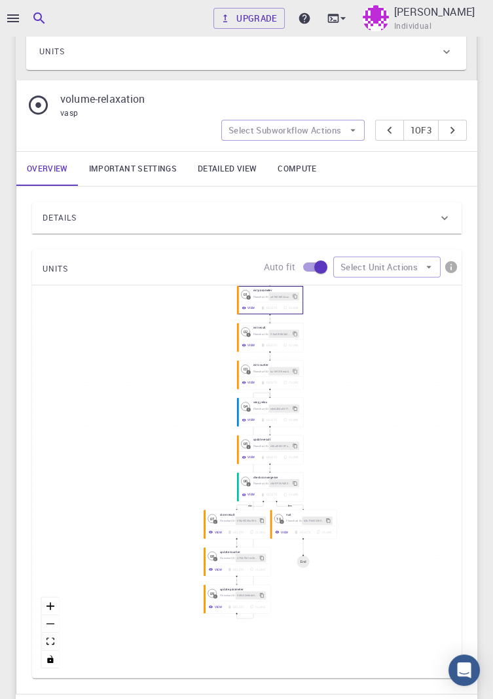
scroll to position [712, 0]
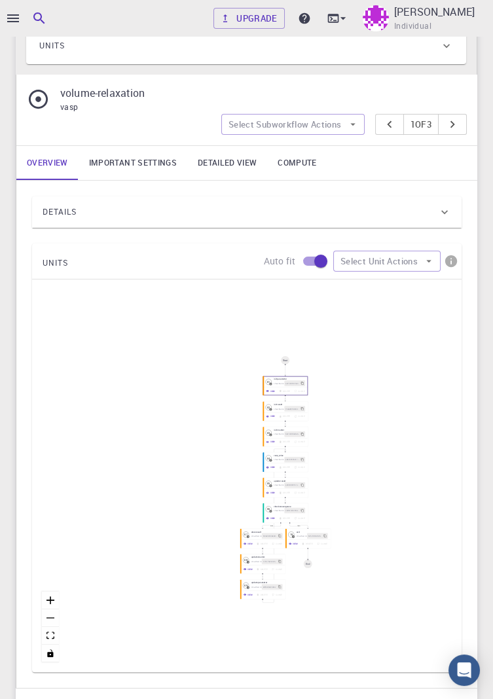
click at [298, 387] on div "View Delete Clone" at bounding box center [285, 391] width 44 height 8
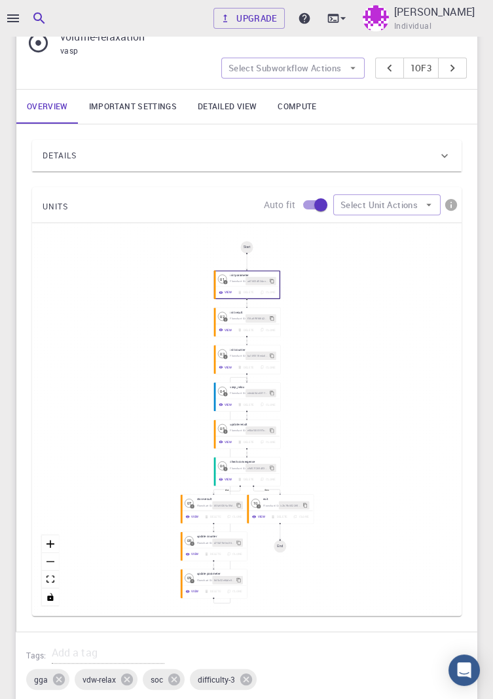
scroll to position [770, 0]
